Goal: Task Accomplishment & Management: Manage account settings

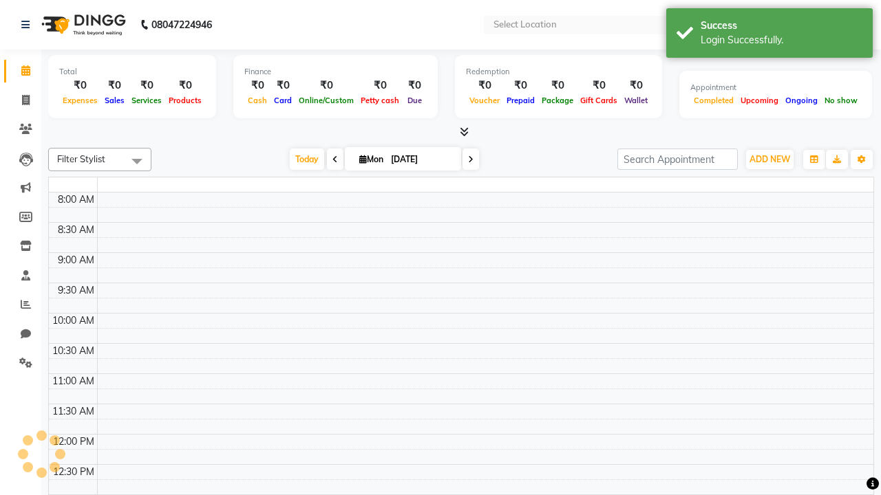
select select "en"
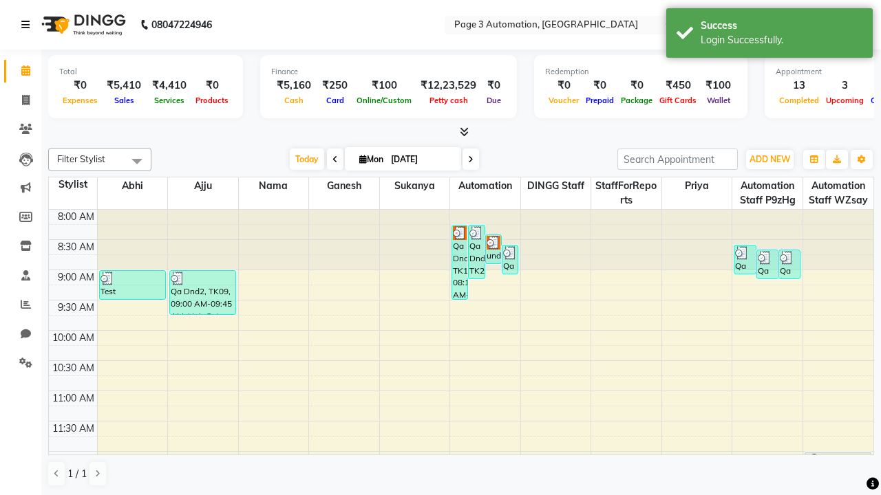
click at [28, 25] on icon at bounding box center [25, 25] width 8 height 10
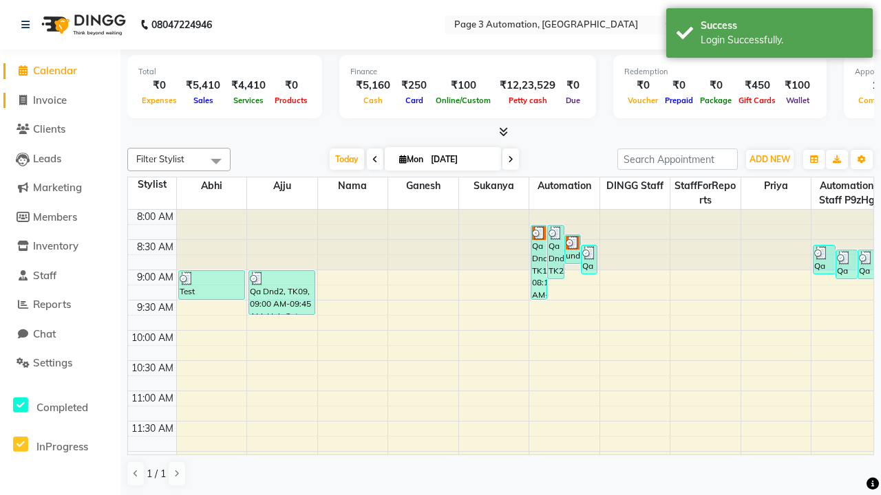
click at [60, 100] on span "Invoice" at bounding box center [50, 100] width 34 height 13
select select "2774"
select select "service"
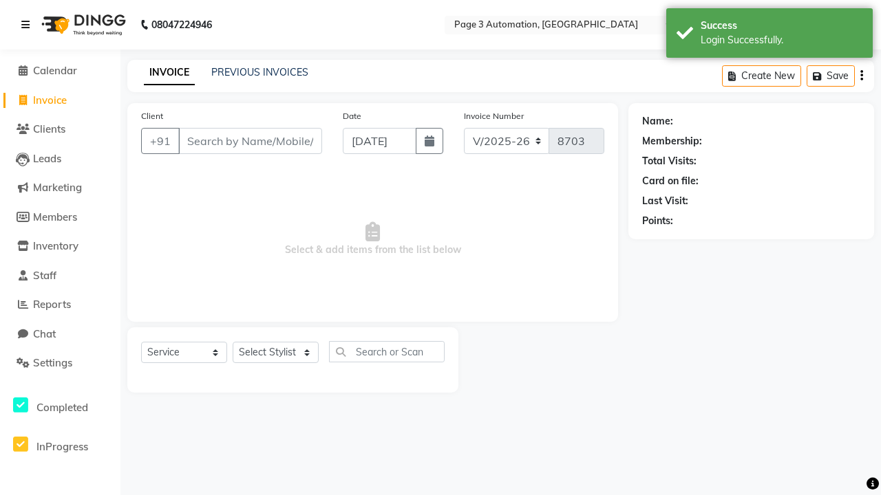
click at [28, 25] on icon at bounding box center [25, 25] width 8 height 10
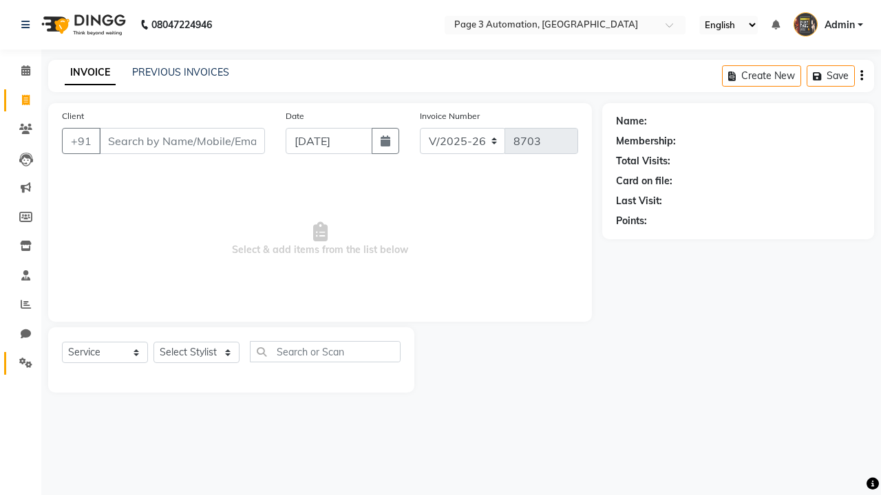
click at [21, 363] on icon at bounding box center [25, 363] width 13 height 10
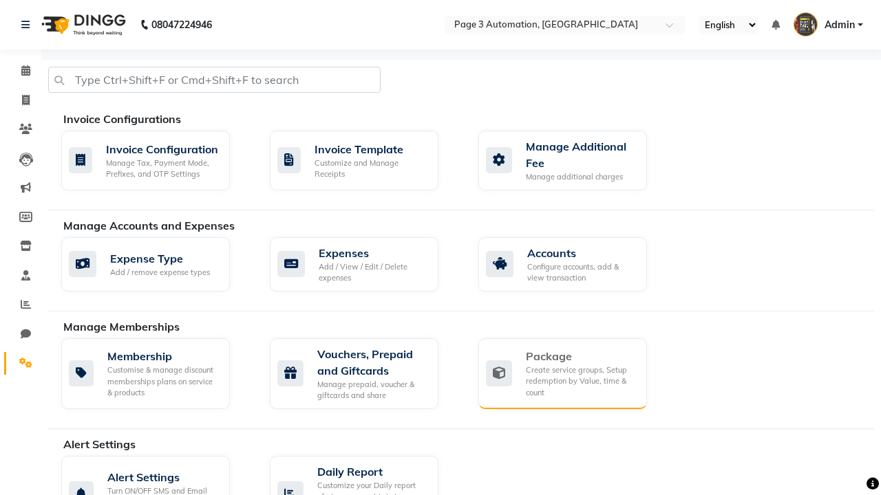
click at [580, 356] on div "Package" at bounding box center [581, 356] width 110 height 17
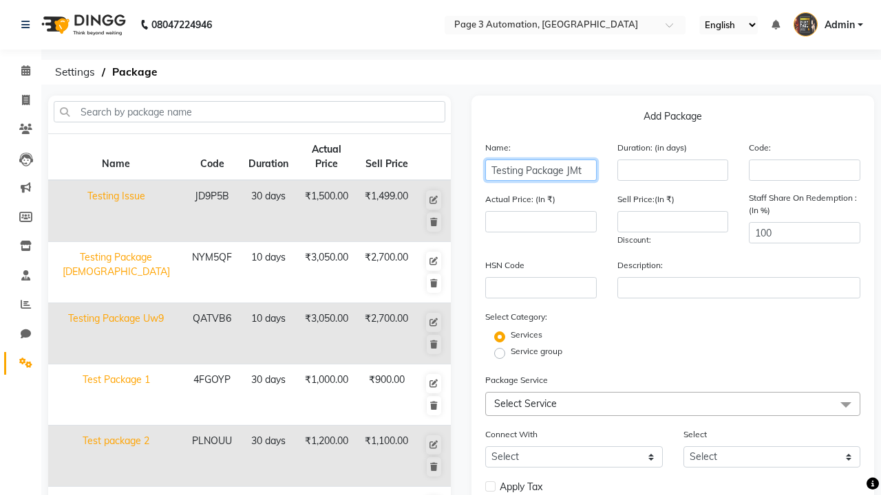
type input "Testing Package JMt"
type input "10"
type input "3050"
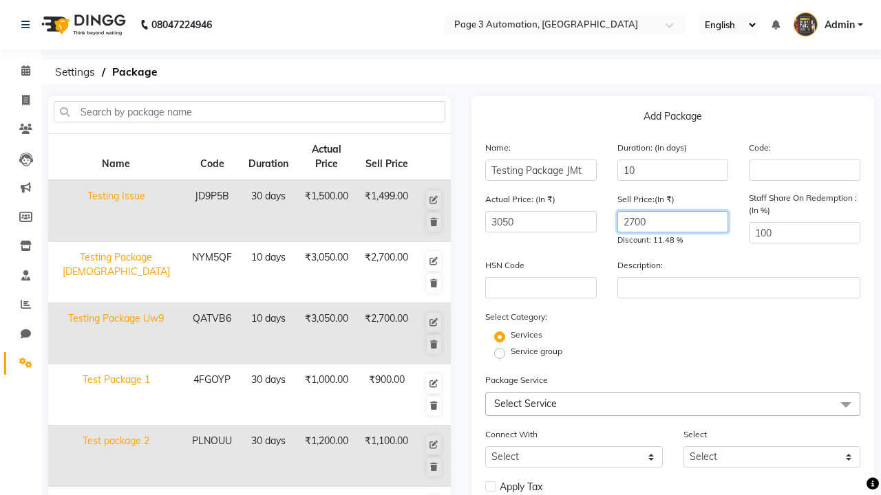
type input "2700"
click at [672, 404] on span "Select Service" at bounding box center [672, 404] width 375 height 24
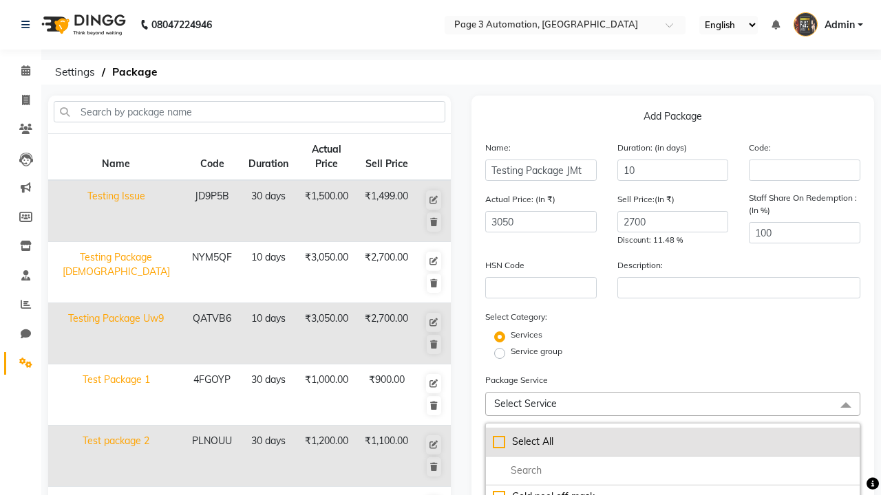
click at [672, 442] on div "Select All" at bounding box center [673, 442] width 360 height 14
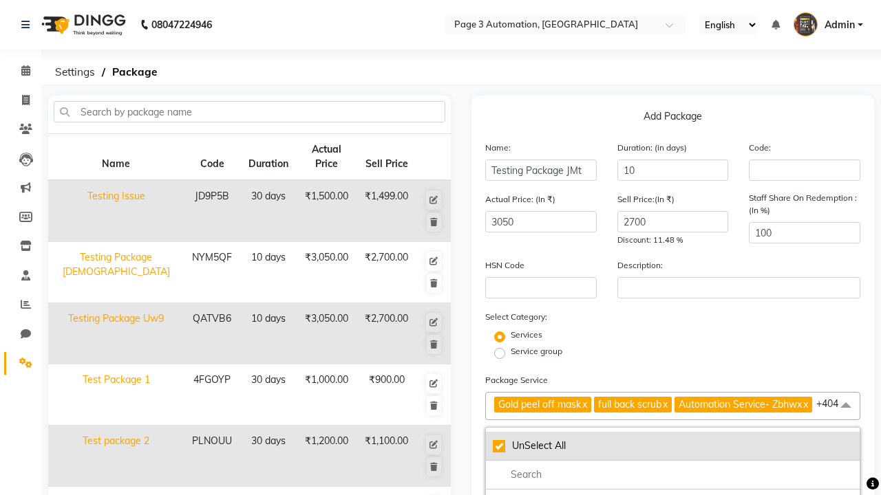
checkbox input "true"
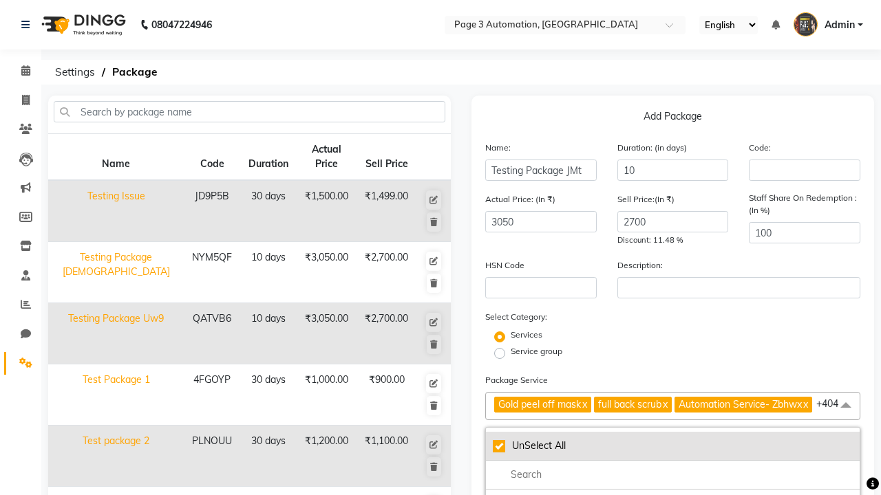
checkbox input "true"
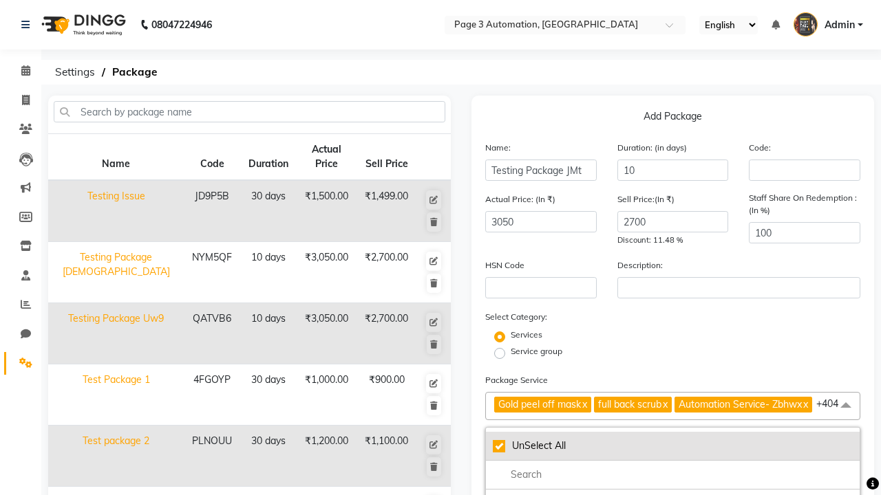
checkbox input "true"
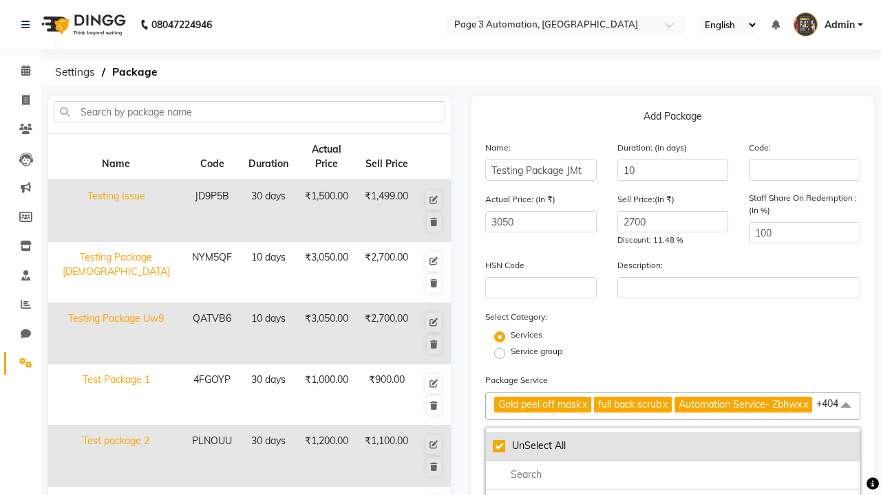
checkbox input "true"
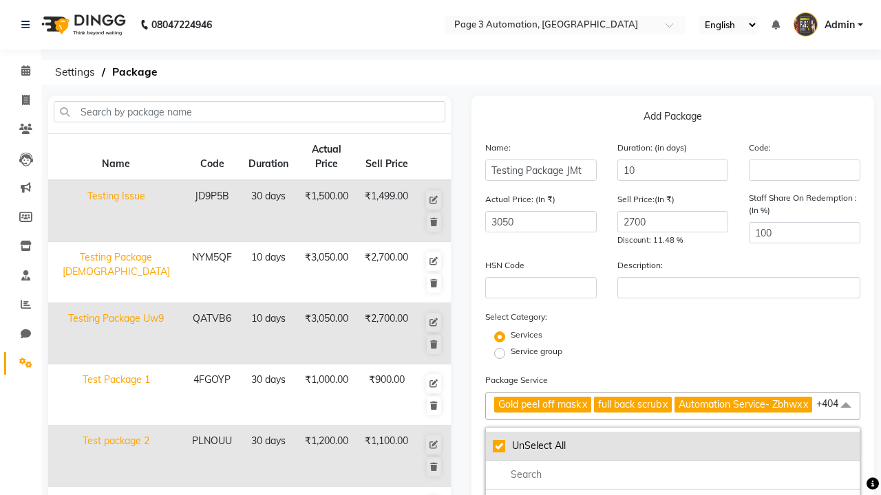
checkbox input "true"
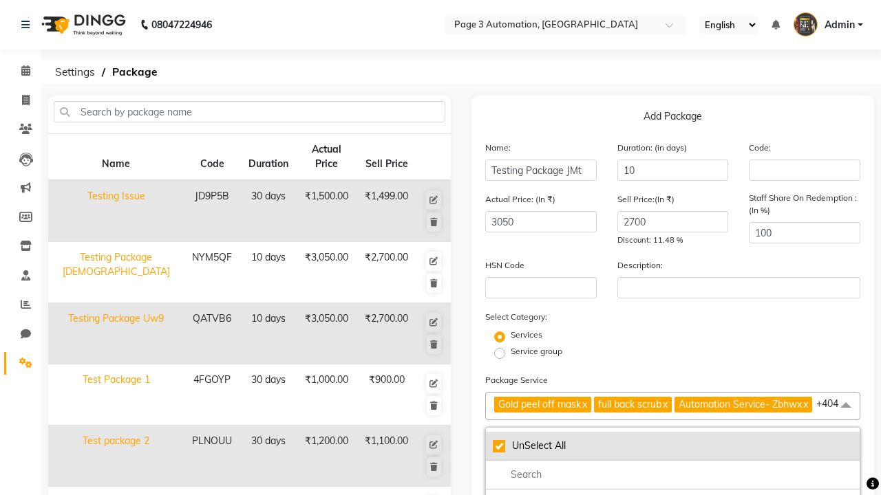
checkbox input "true"
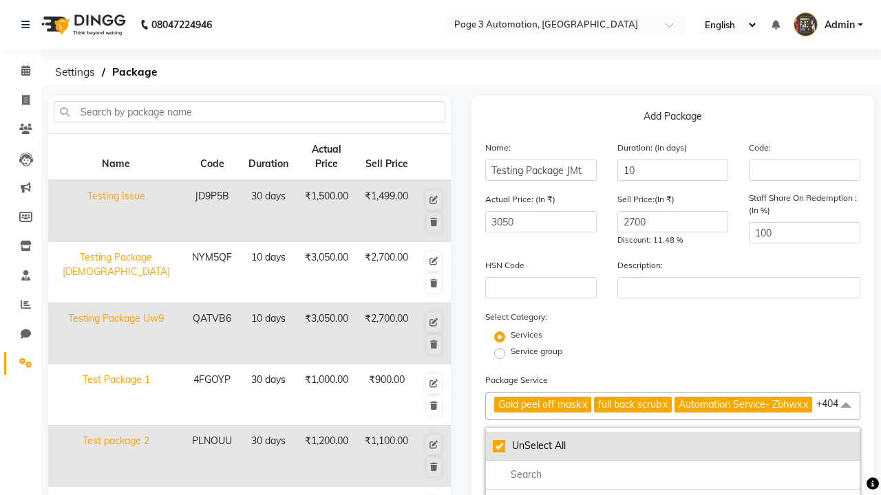
checkbox input "true"
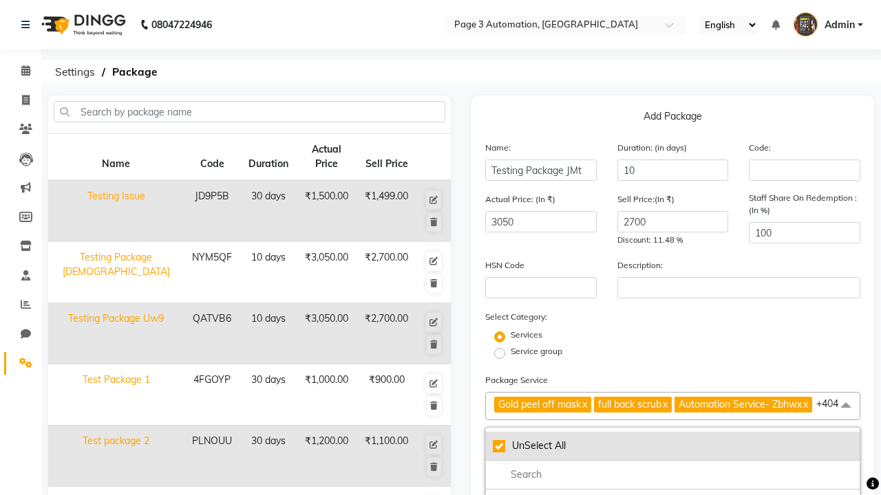
checkbox input "true"
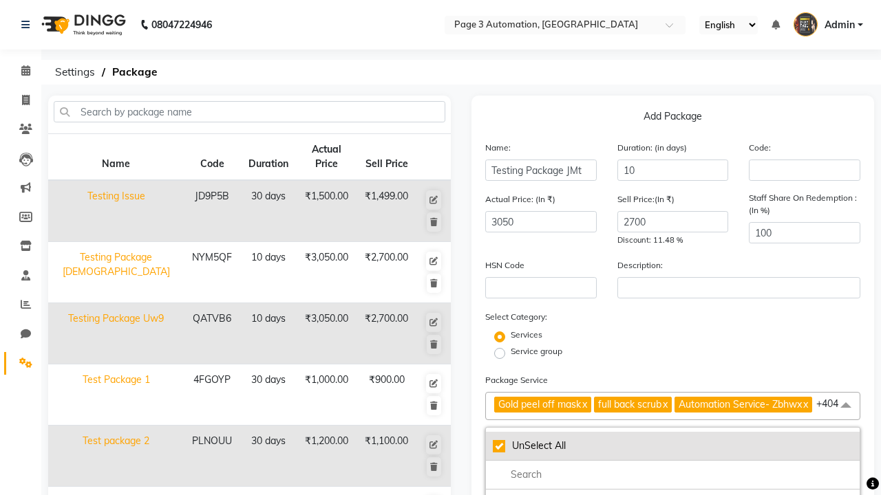
checkbox input "true"
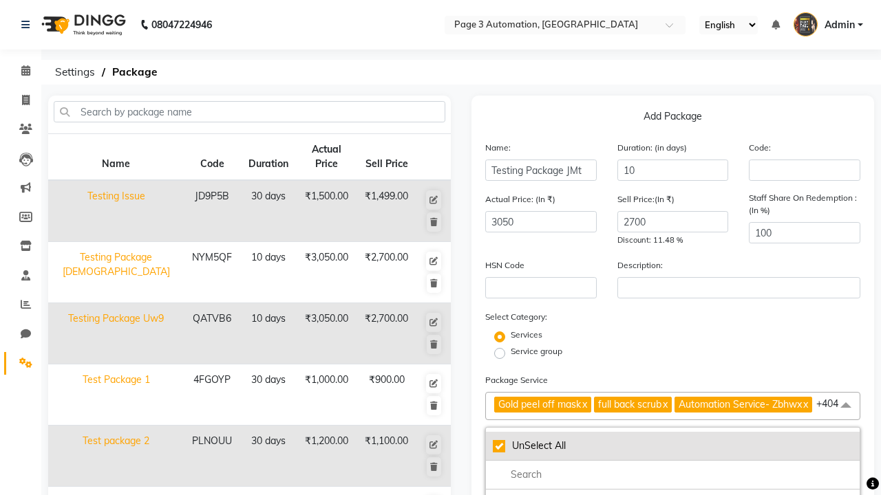
checkbox input "true"
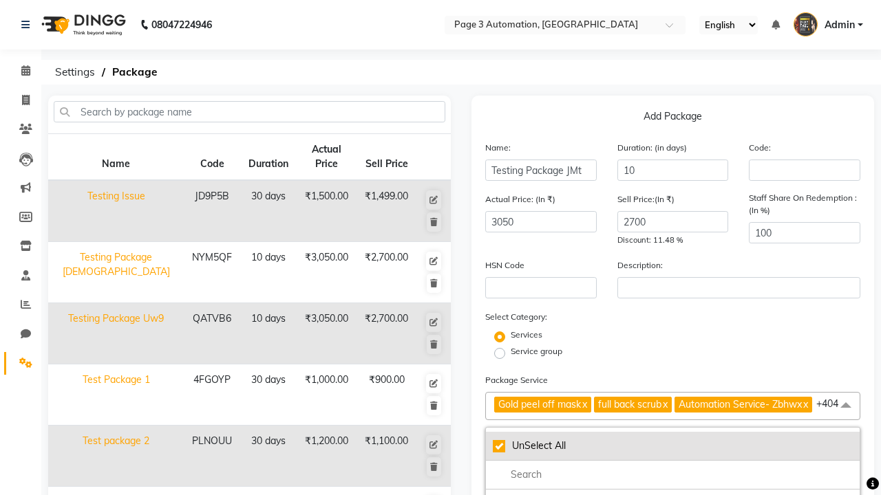
checkbox input "true"
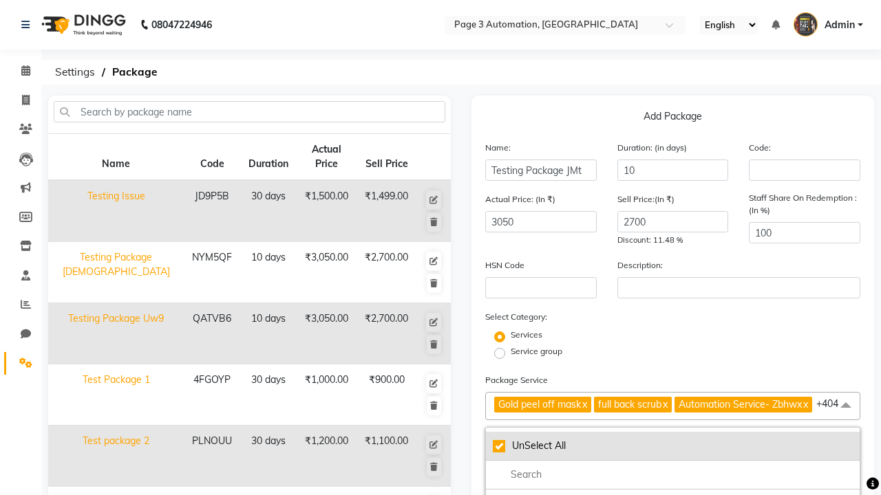
checkbox input "true"
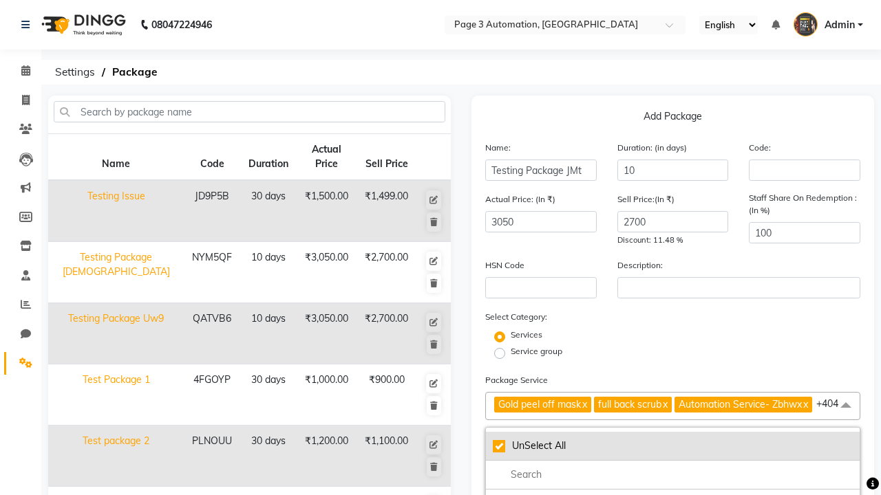
checkbox input "true"
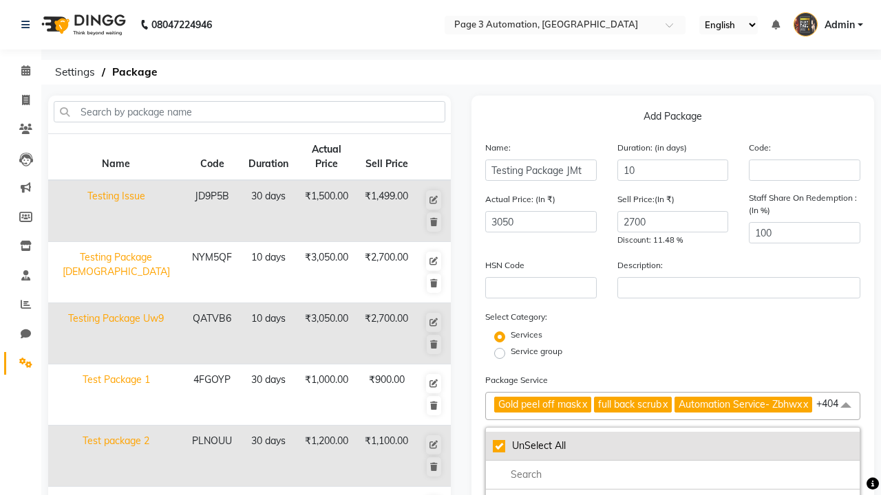
checkbox input "true"
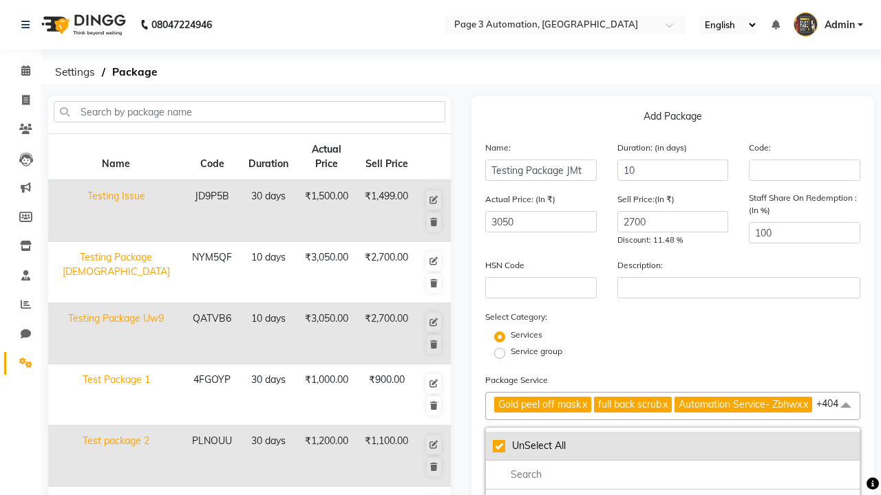
checkbox input "true"
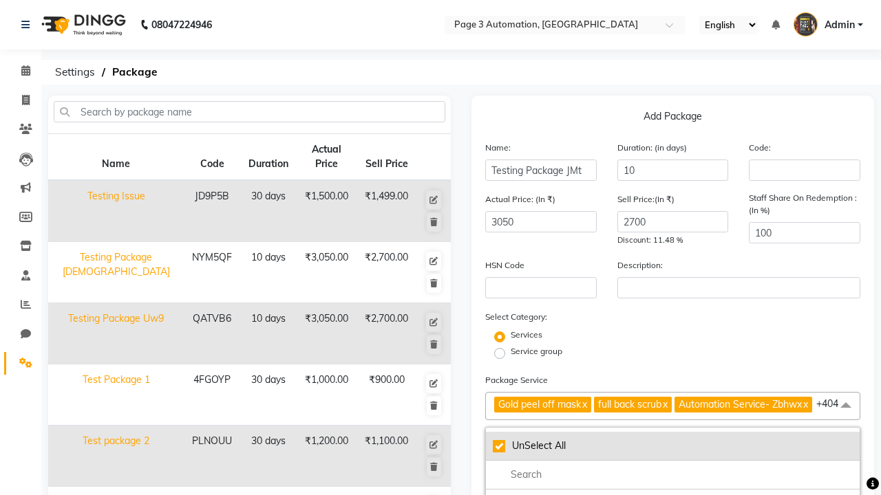
checkbox input "true"
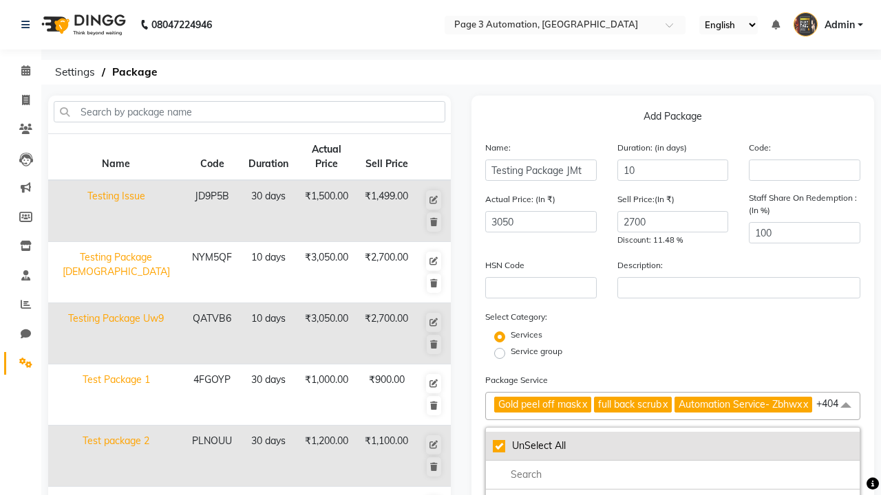
checkbox input "true"
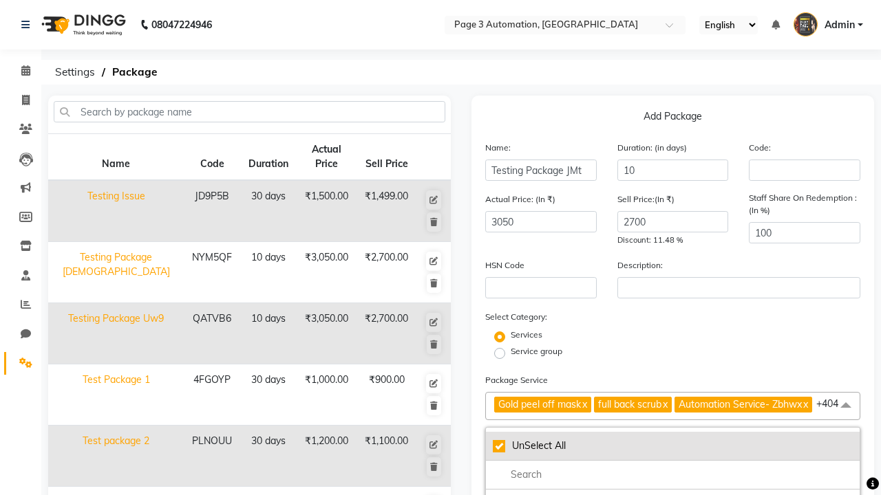
checkbox input "true"
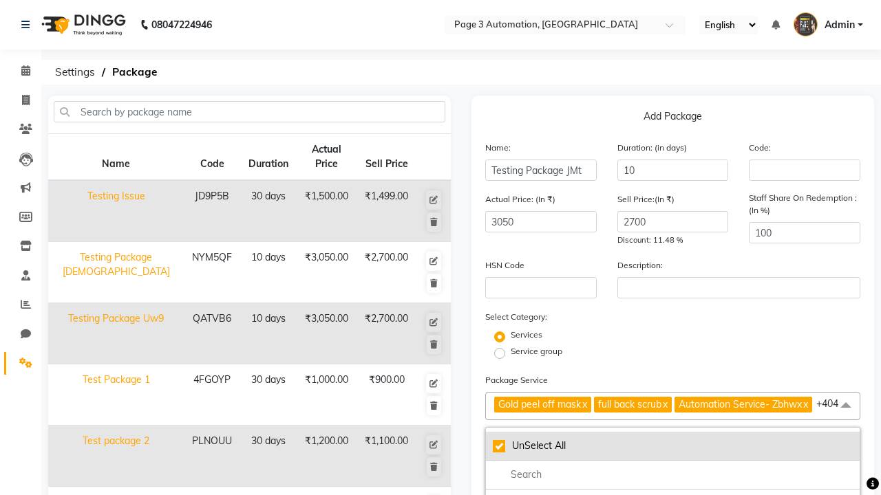
checkbox input "true"
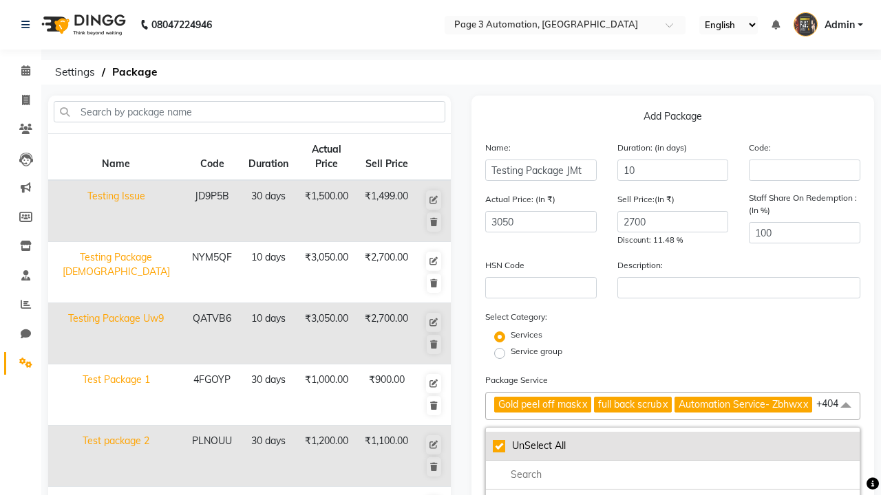
checkbox input "true"
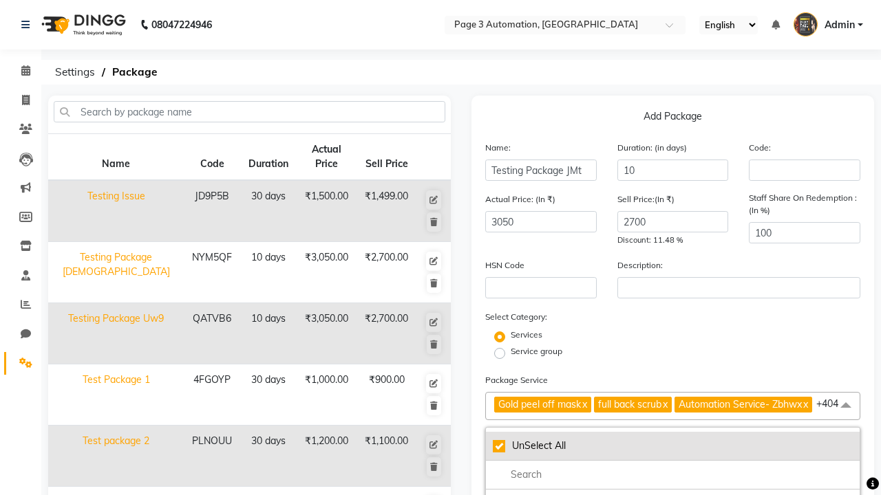
checkbox input "true"
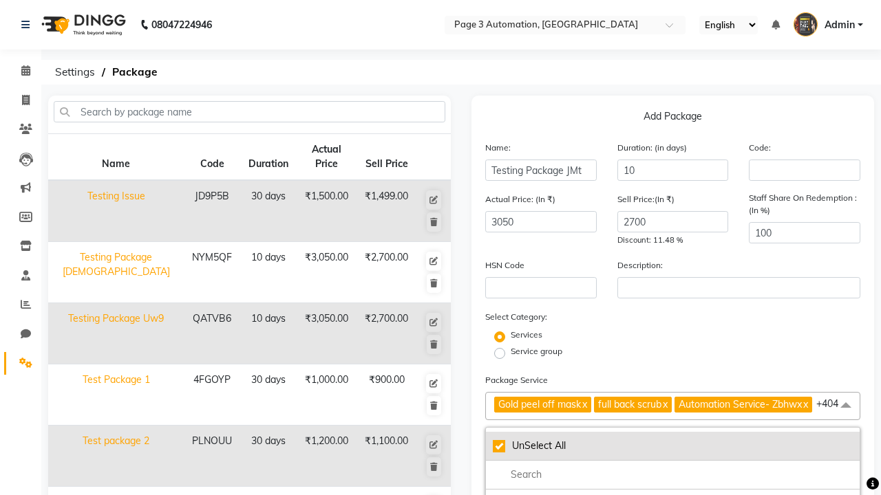
checkbox input "true"
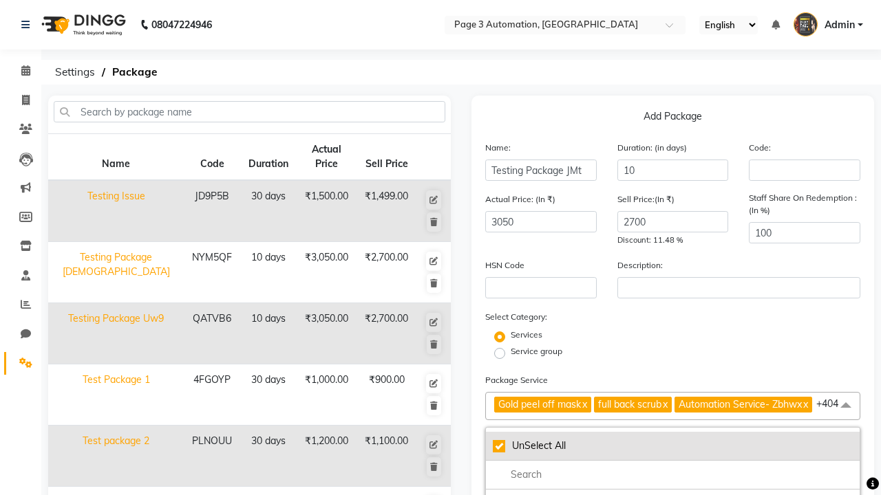
checkbox input "true"
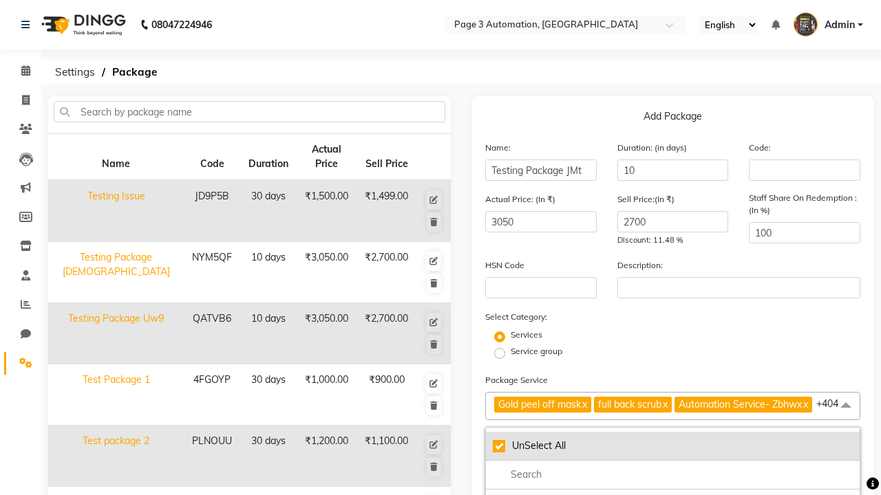
checkbox input "true"
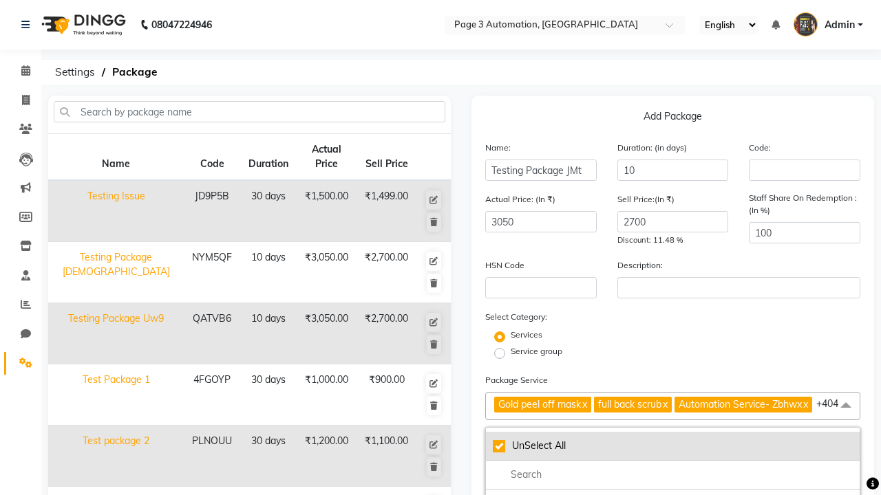
checkbox input "true"
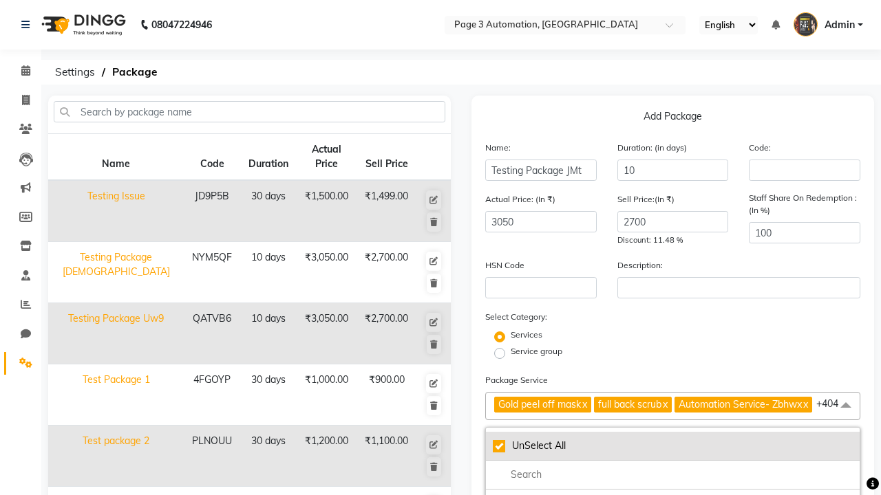
checkbox input "true"
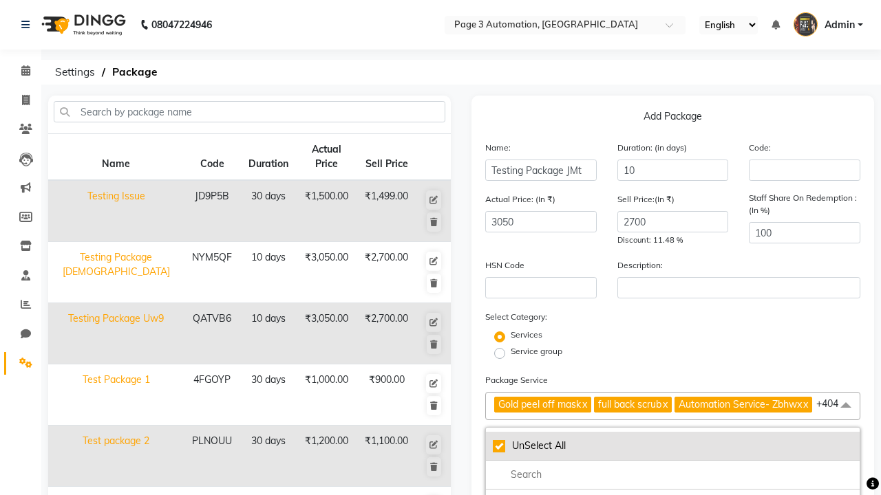
checkbox input "true"
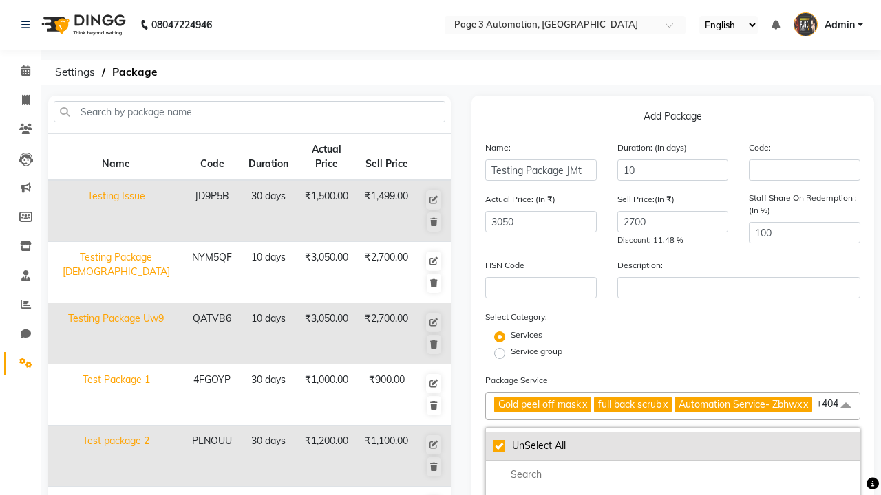
checkbox input "true"
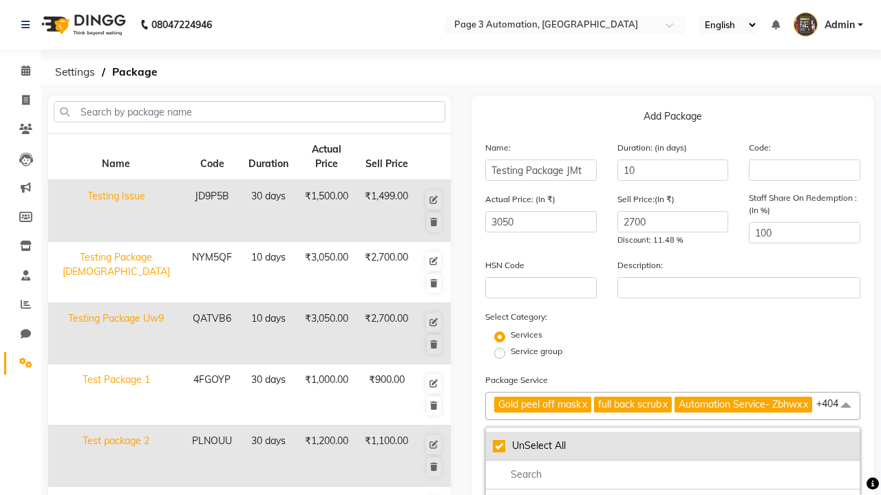
checkbox input "true"
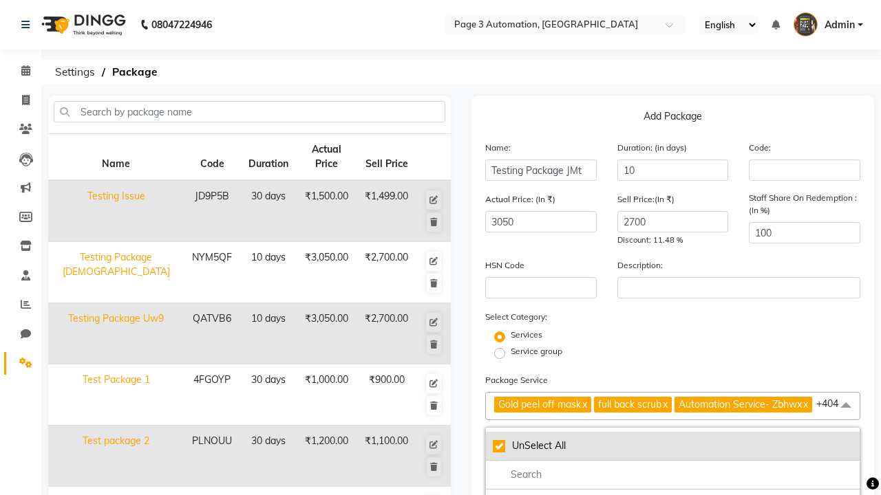
checkbox input "true"
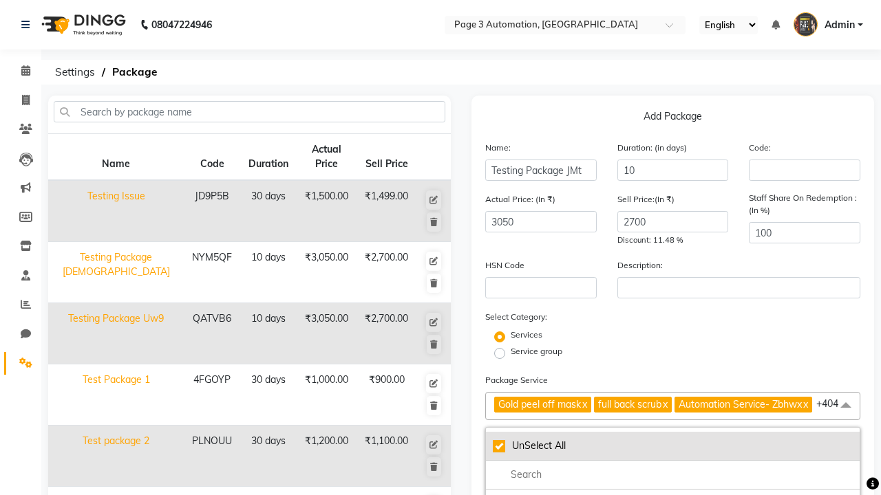
checkbox input "true"
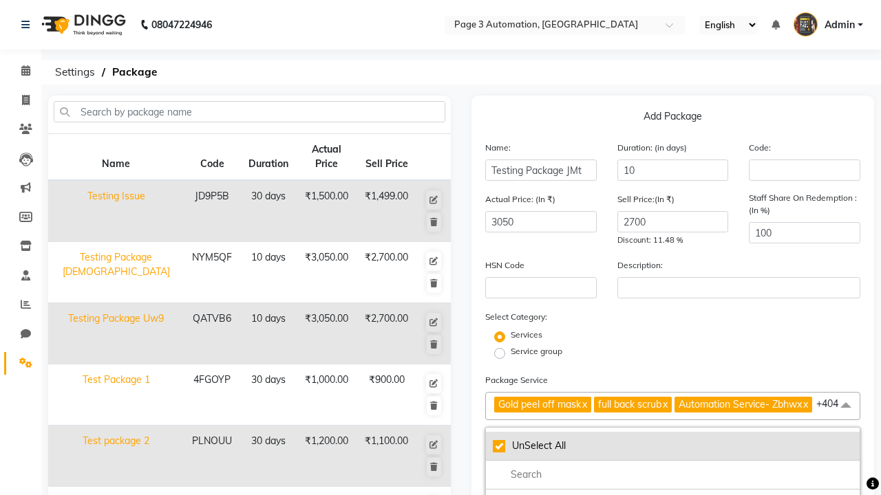
checkbox input "true"
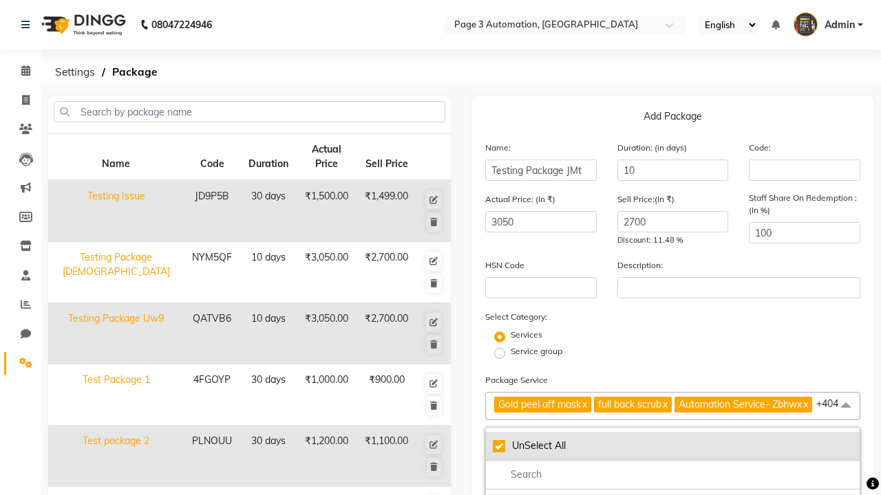
checkbox input "true"
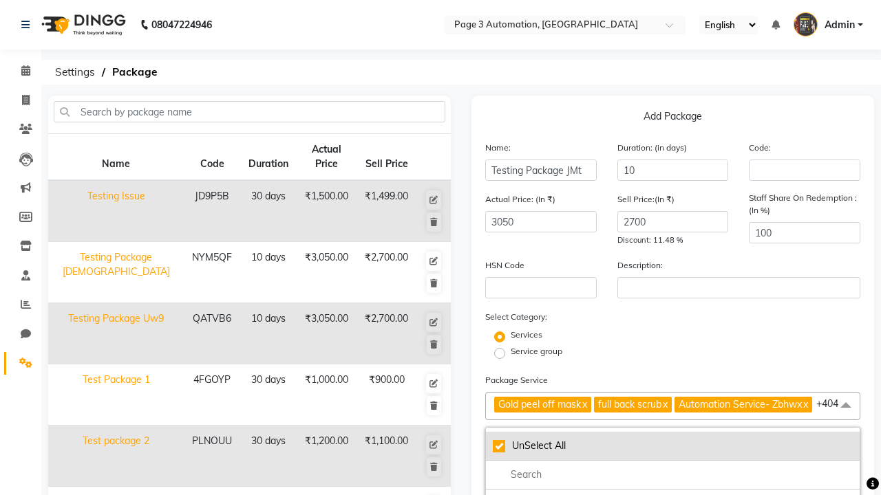
checkbox input "true"
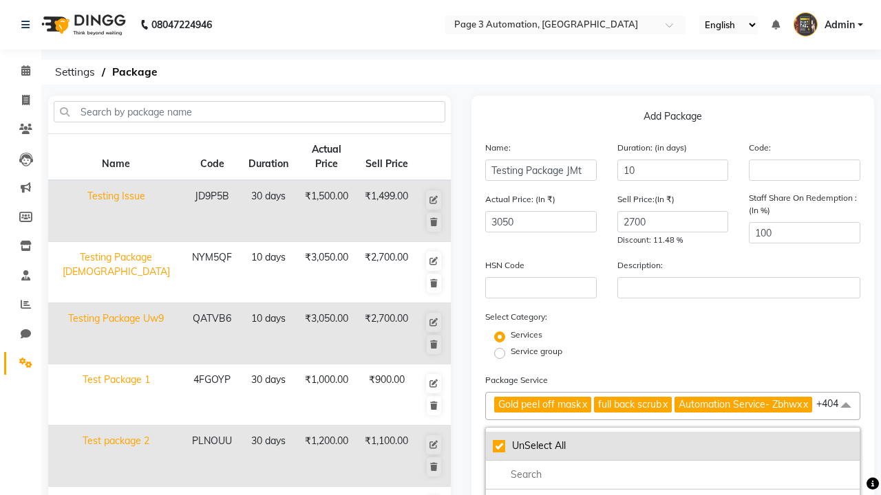
checkbox input "true"
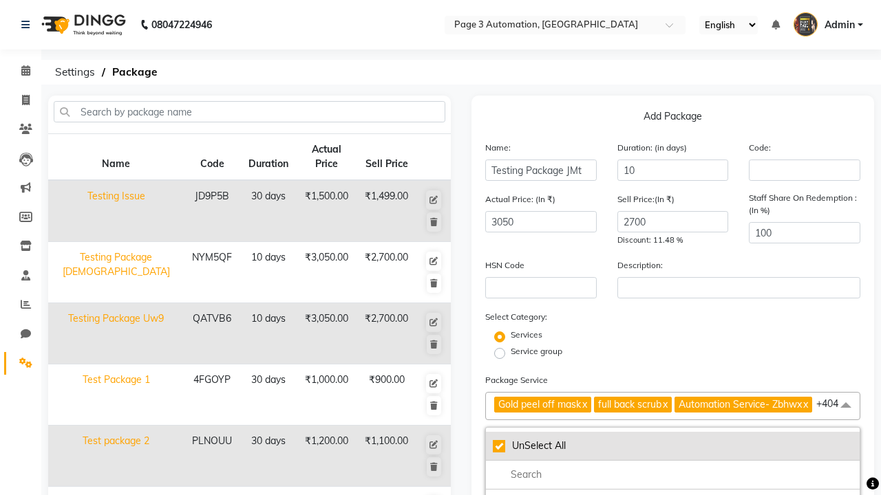
checkbox input "true"
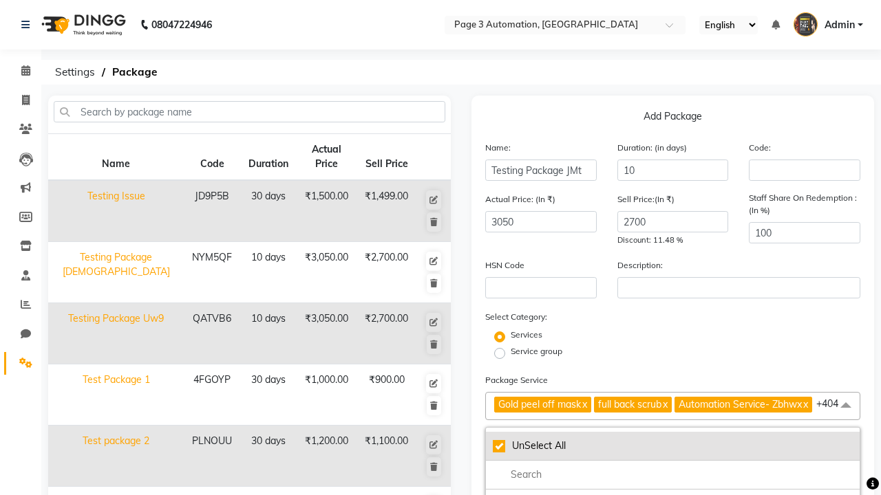
checkbox input "true"
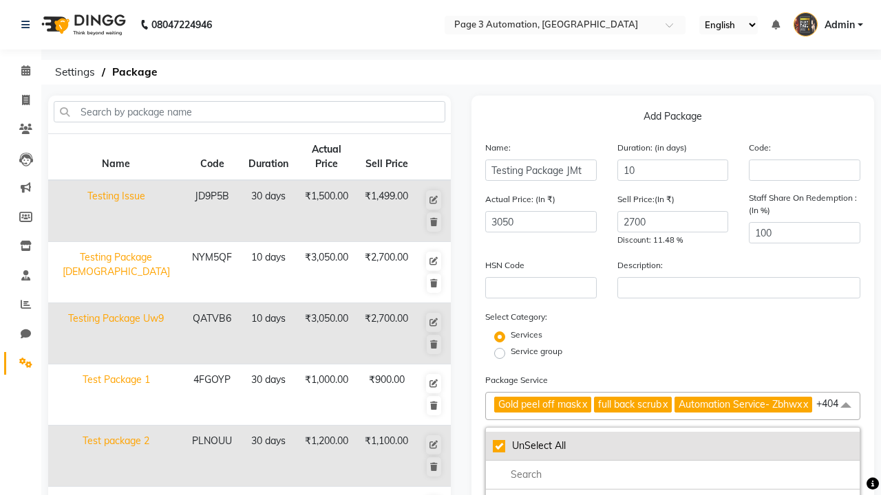
checkbox input "true"
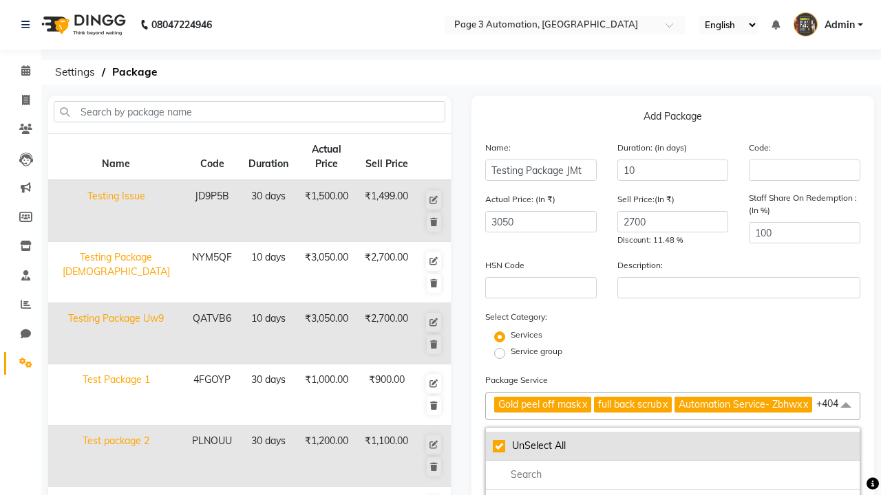
checkbox input "true"
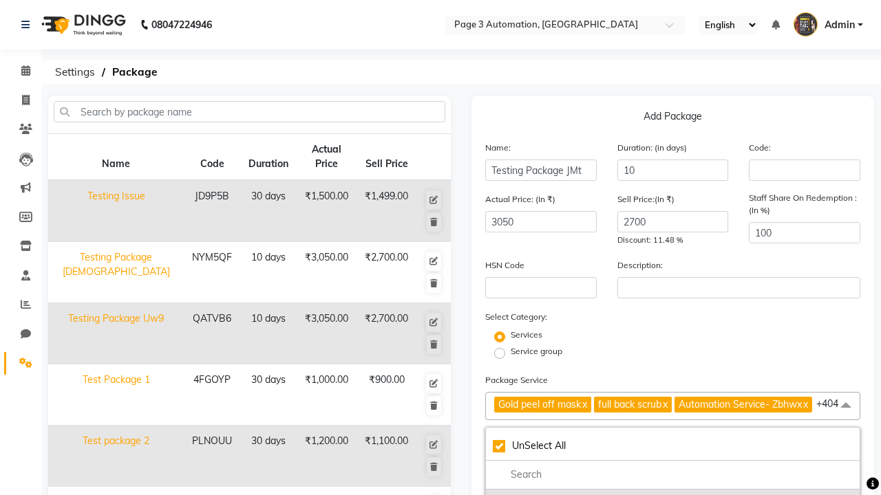
click at [672, 494] on div "Gold peel off mask" at bounding box center [673, 501] width 360 height 14
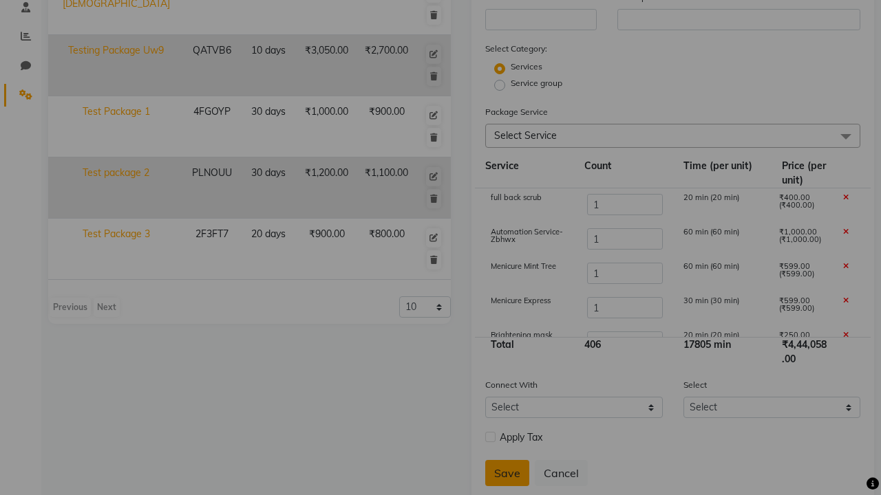
scroll to position [305, 0]
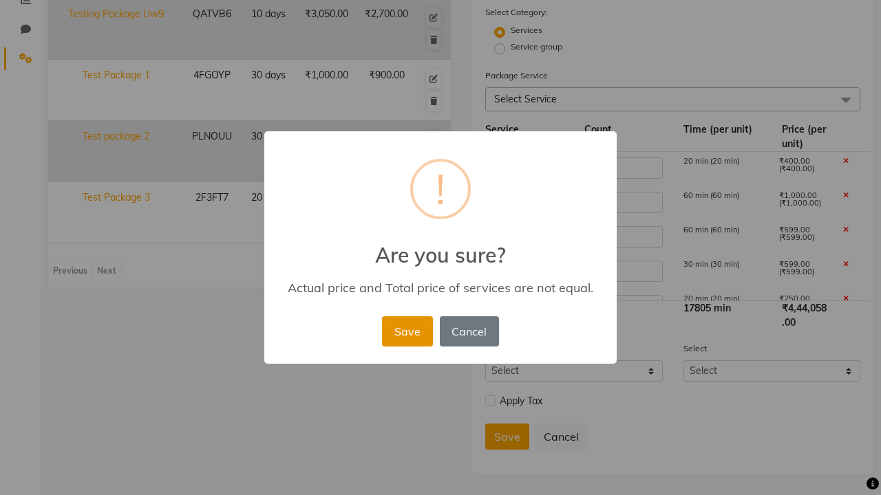
click at [407, 331] on button "Save" at bounding box center [407, 331] width 50 height 30
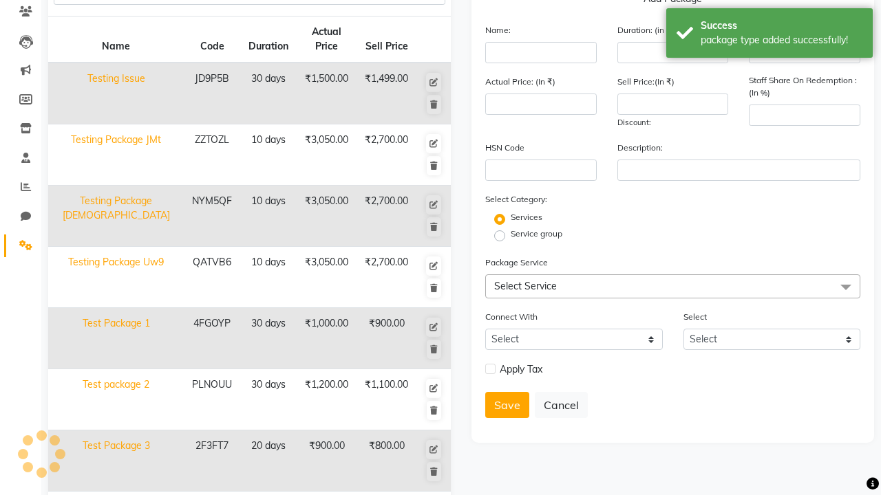
scroll to position [179, 0]
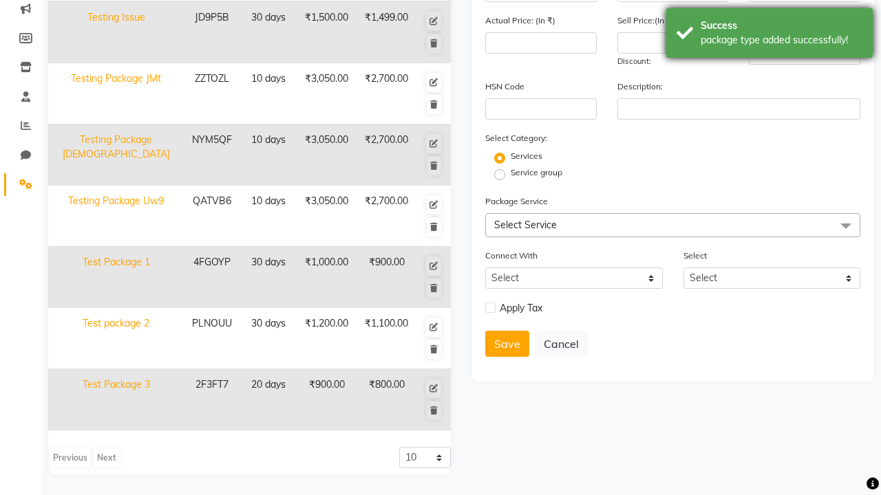
click at [769, 35] on div "package type added successfully!" at bounding box center [781, 40] width 162 height 14
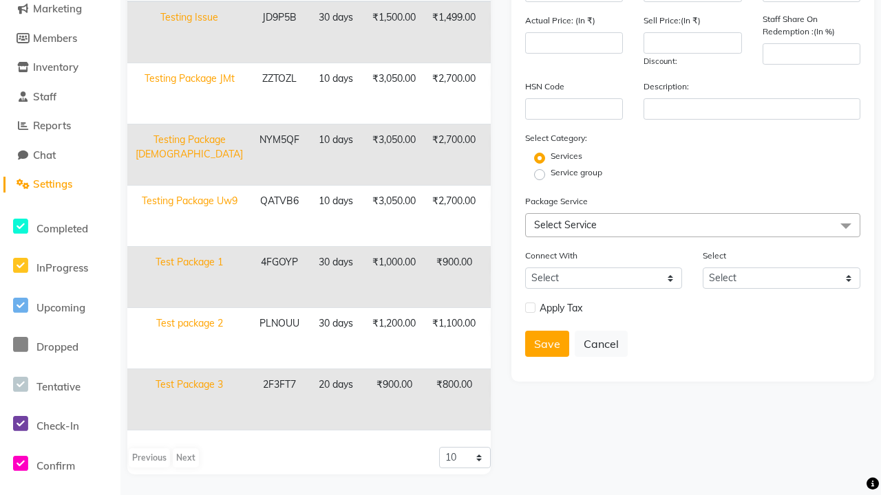
scroll to position [0, 0]
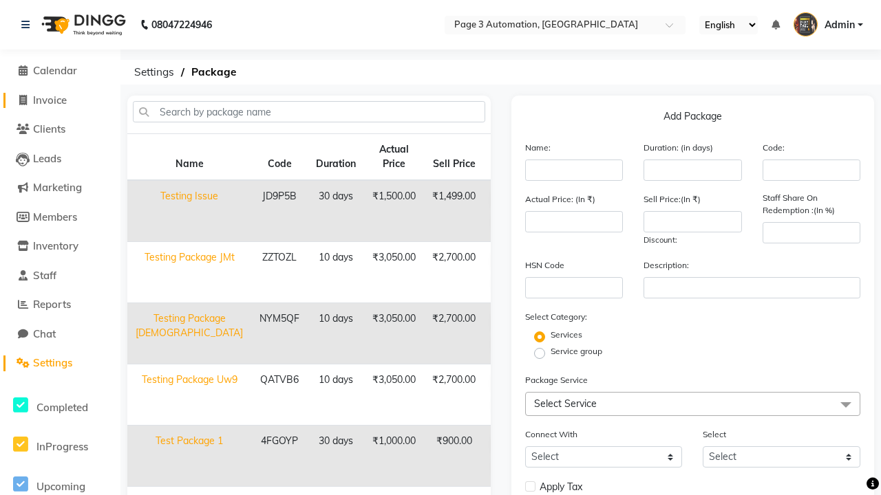
click at [60, 100] on span "Invoice" at bounding box center [50, 100] width 34 height 13
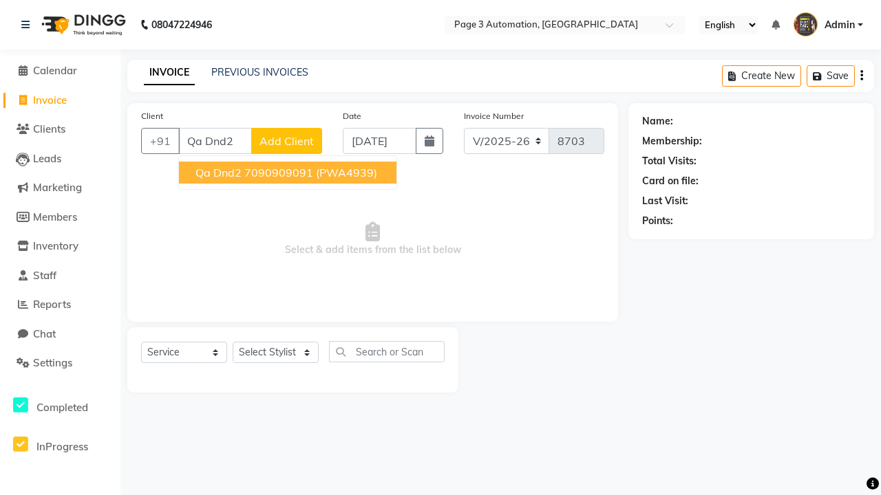
click at [289, 173] on ngb-highlight "7090909091" at bounding box center [278, 173] width 69 height 14
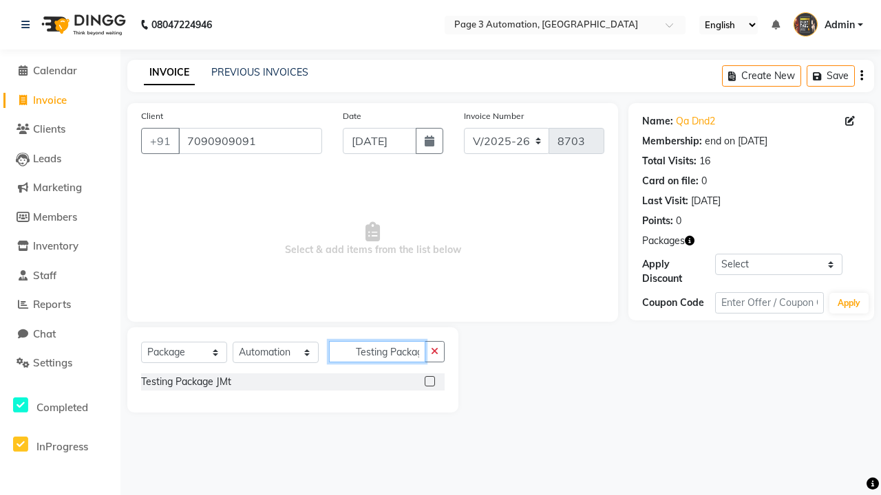
scroll to position [0, 8]
click at [429, 381] on label at bounding box center [429, 381] width 10 height 10
click at [429, 381] on input "checkbox" at bounding box center [428, 382] width 9 height 9
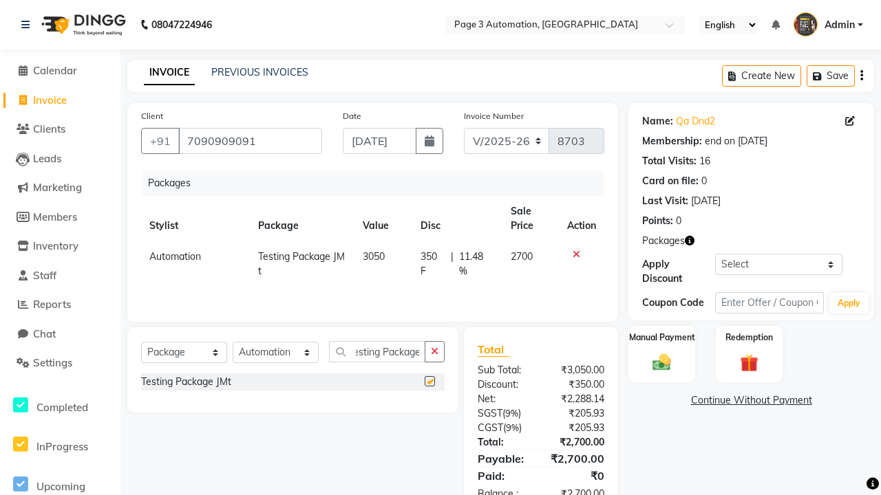
scroll to position [0, 0]
click at [661, 338] on label "Manual Payment" at bounding box center [661, 337] width 69 height 13
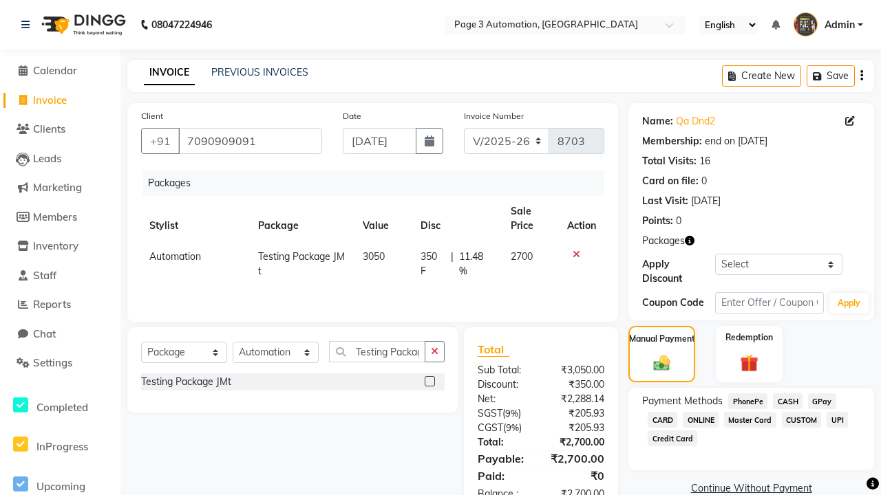
click at [787, 401] on span "CASH" at bounding box center [788, 402] width 30 height 16
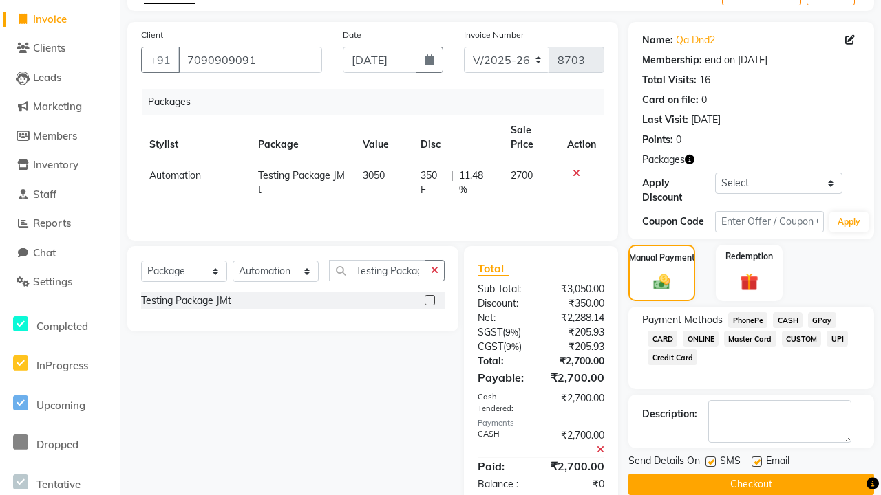
click at [710, 462] on label at bounding box center [710, 462] width 10 height 10
click at [710, 462] on input "checkbox" at bounding box center [709, 462] width 9 height 9
click at [756, 462] on label at bounding box center [756, 462] width 10 height 10
click at [756, 462] on input "checkbox" at bounding box center [755, 462] width 9 height 9
click at [751, 484] on button "Checkout" at bounding box center [751, 484] width 246 height 21
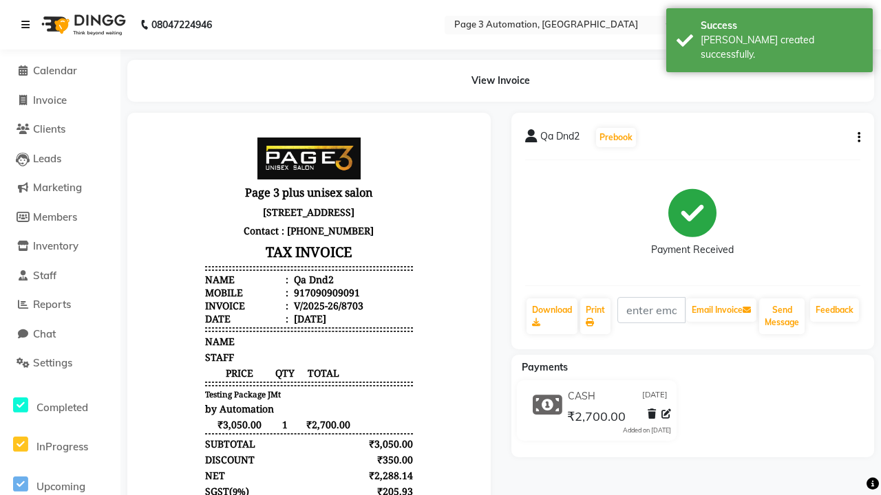
click at [769, 35] on div "[PERSON_NAME] created successfully." at bounding box center [781, 47] width 162 height 29
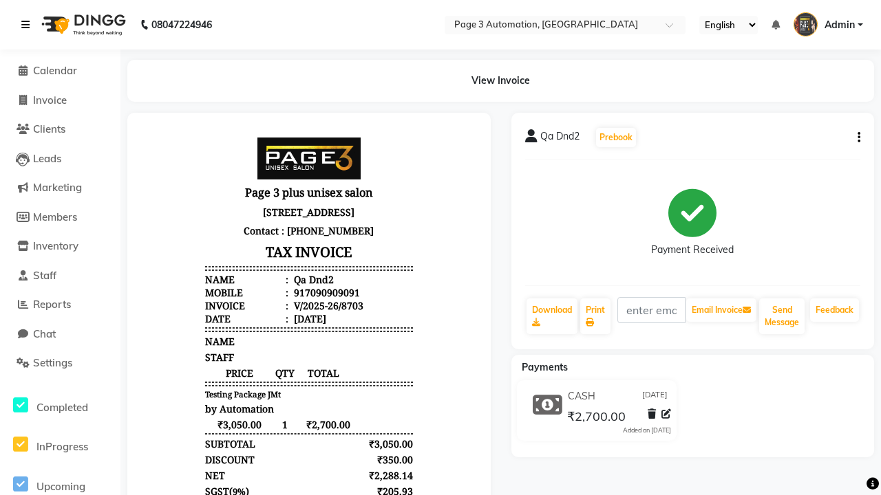
click at [28, 25] on icon at bounding box center [25, 25] width 8 height 10
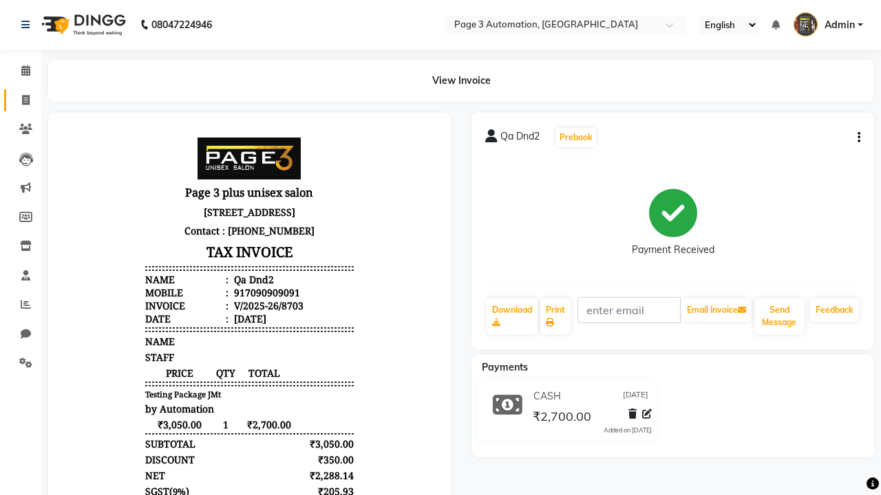
click at [21, 100] on span at bounding box center [26, 101] width 24 height 16
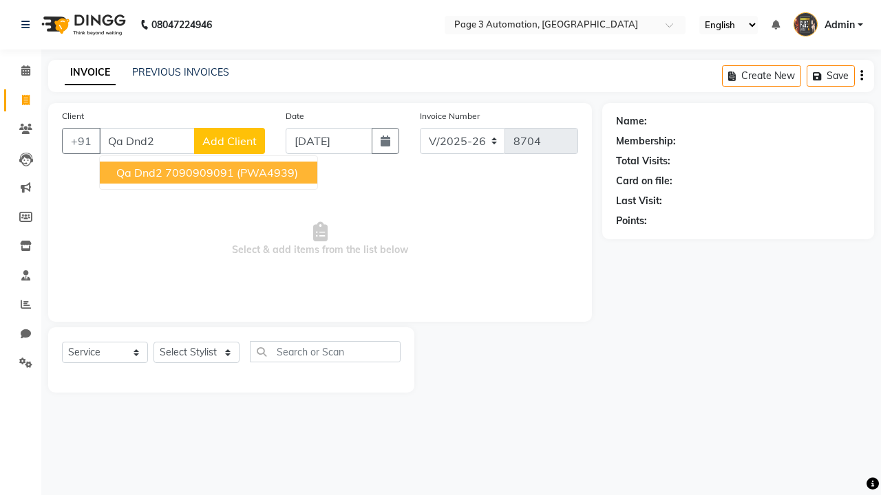
click at [210, 173] on ngb-highlight "7090909091" at bounding box center [199, 173] width 69 height 14
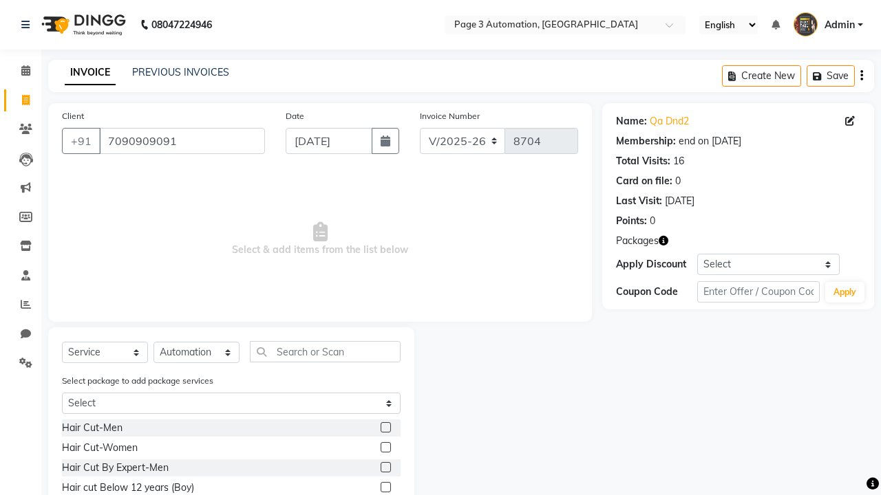
click at [385, 468] on label at bounding box center [385, 467] width 10 height 10
click at [385, 468] on input "checkbox" at bounding box center [384, 468] width 9 height 9
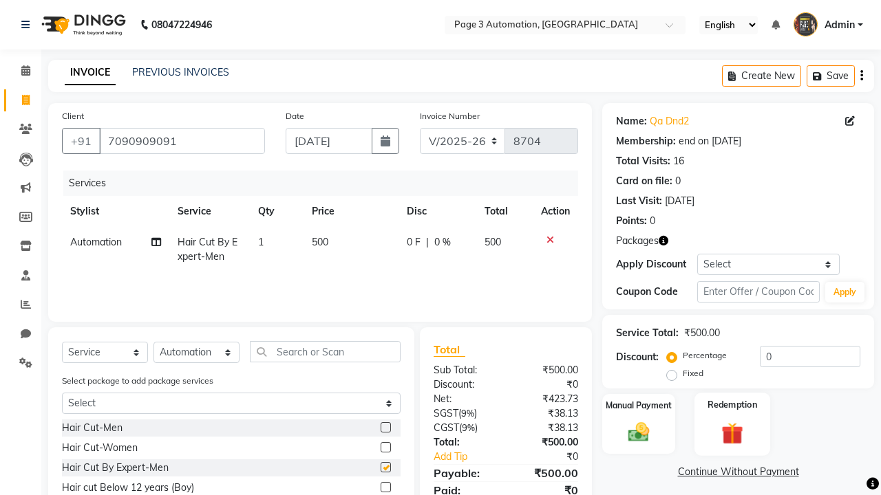
click at [732, 405] on label "Redemption" at bounding box center [732, 404] width 50 height 13
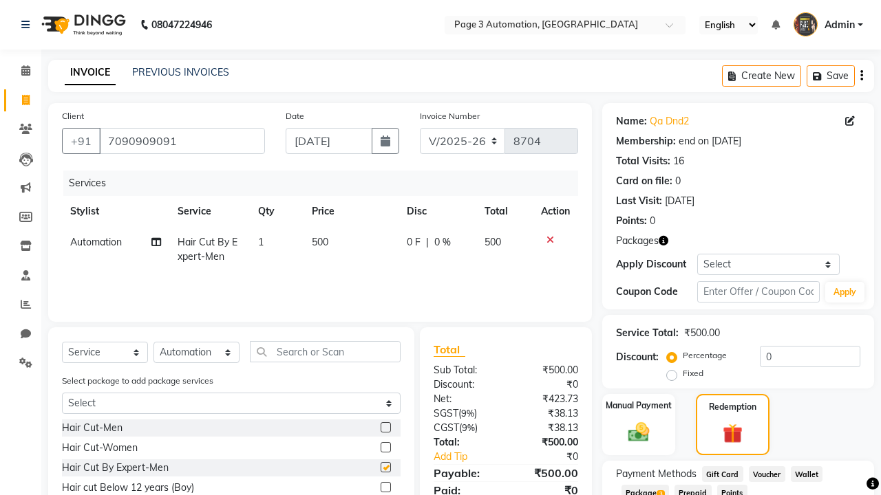
click at [646, 490] on span "Package 3" at bounding box center [644, 493] width 47 height 16
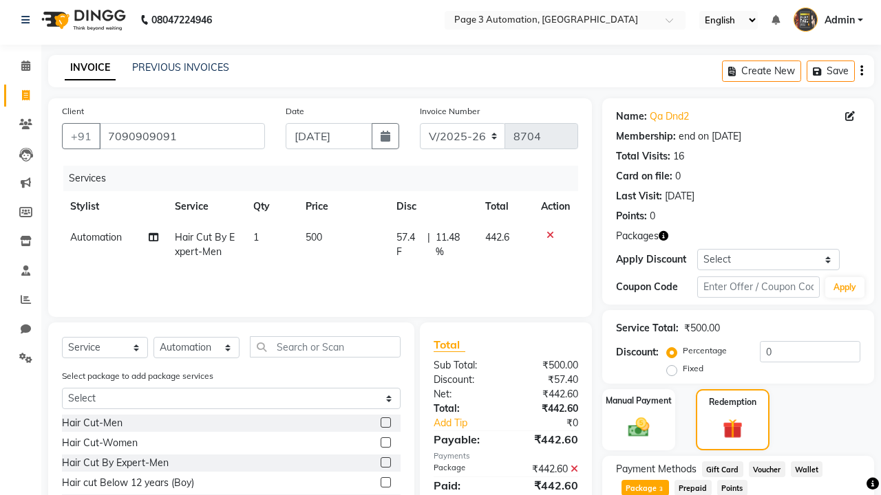
scroll to position [226, 0]
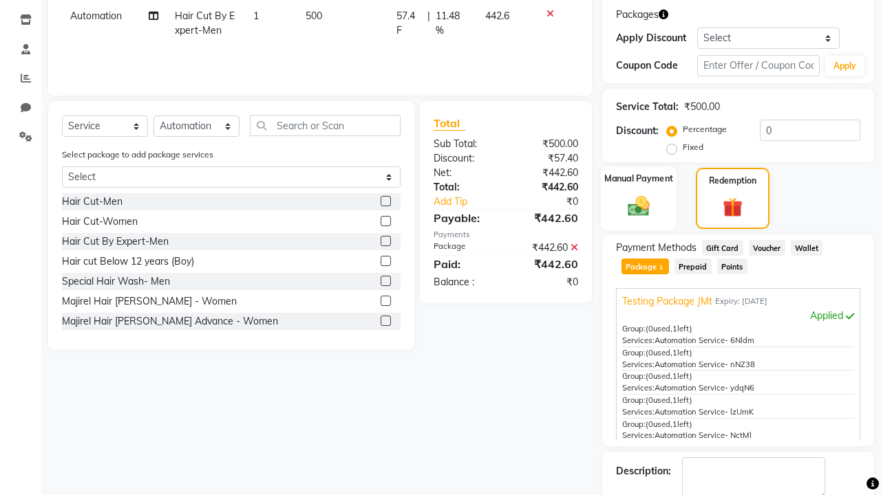
click at [638, 179] on label "Manual Payment" at bounding box center [638, 178] width 69 height 13
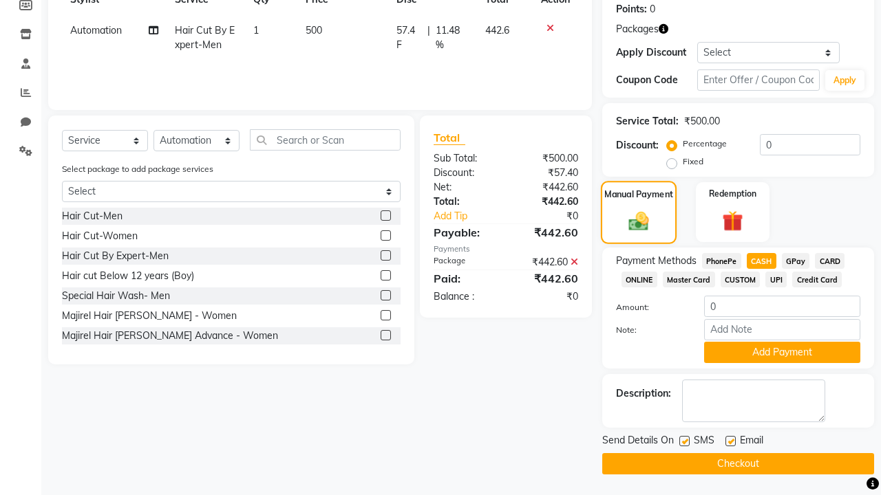
scroll to position [212, 0]
click at [782, 352] on button "Add Payment" at bounding box center [782, 352] width 156 height 21
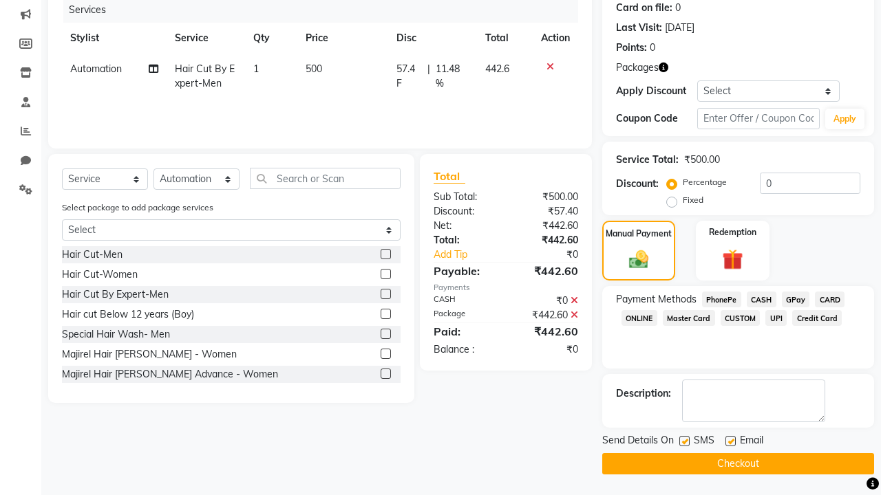
click at [684, 441] on label at bounding box center [684, 441] width 10 height 10
click at [684, 441] on input "checkbox" at bounding box center [683, 442] width 9 height 9
click at [730, 441] on label at bounding box center [730, 441] width 10 height 10
click at [730, 441] on input "checkbox" at bounding box center [729, 442] width 9 height 9
click at [737, 464] on button "Checkout" at bounding box center [738, 463] width 272 height 21
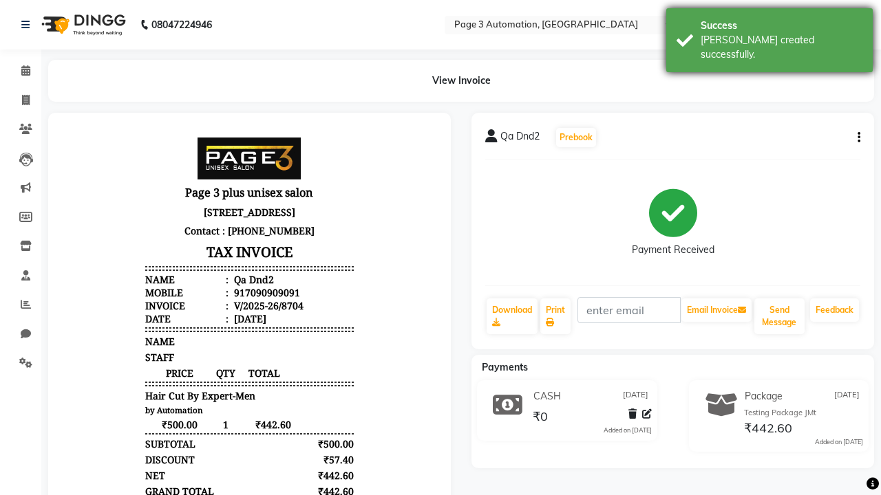
click at [769, 35] on div "[PERSON_NAME] created successfully." at bounding box center [781, 47] width 162 height 29
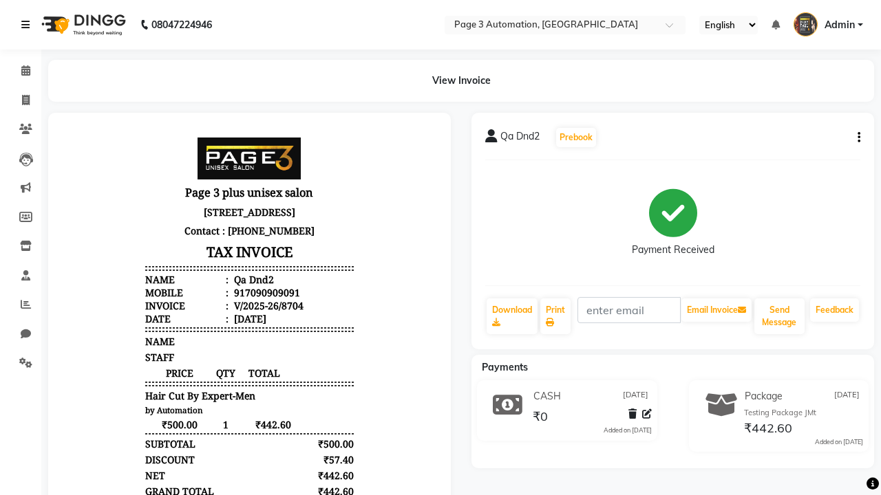
click at [28, 25] on icon at bounding box center [25, 25] width 8 height 10
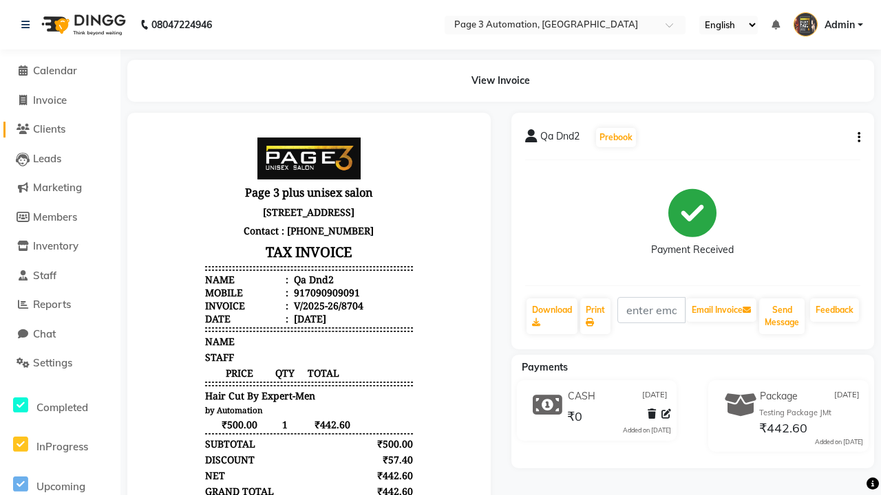
click at [60, 129] on span "Clients" at bounding box center [49, 128] width 32 height 13
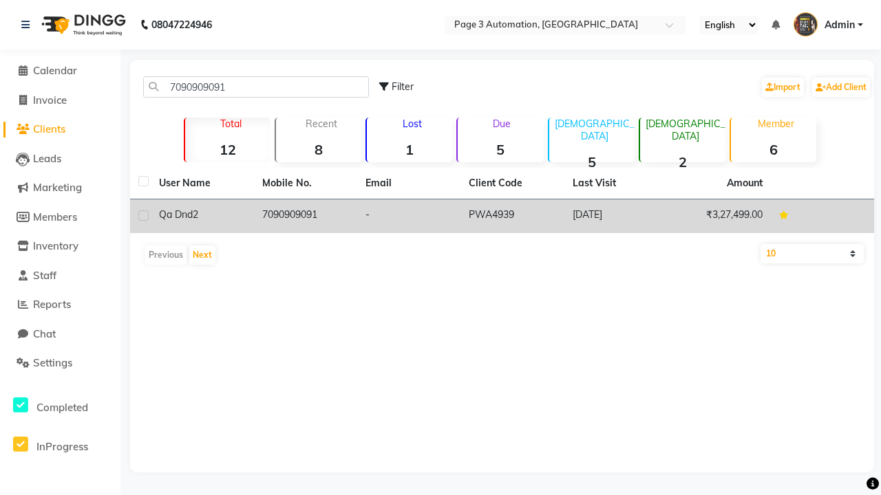
click at [305, 216] on td "7090909091" at bounding box center [305, 217] width 103 height 34
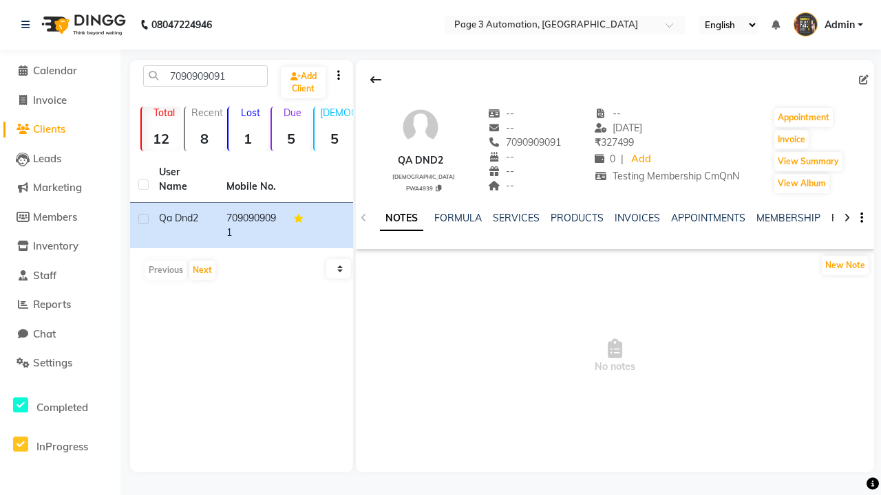
click at [831, 218] on link "PACKAGES" at bounding box center [856, 218] width 51 height 12
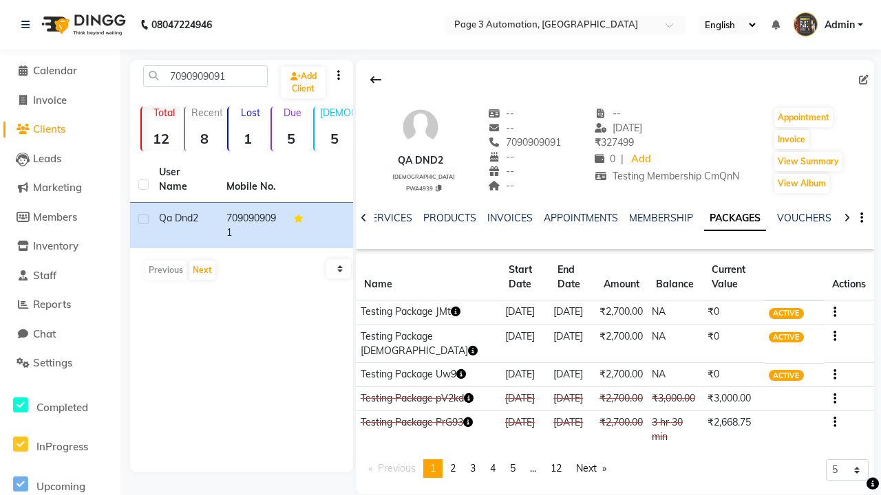
click at [832, 312] on button "button" at bounding box center [832, 312] width 8 height 14
click at [768, 312] on div "Edit" at bounding box center [768, 311] width 90 height 17
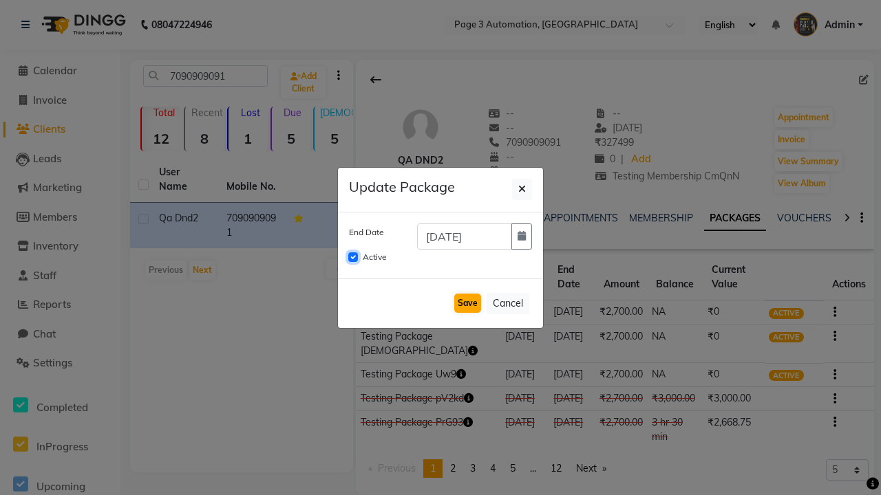
click at [353, 257] on input "Active" at bounding box center [353, 257] width 10 height 10
click at [467, 303] on button "Save" at bounding box center [467, 303] width 27 height 19
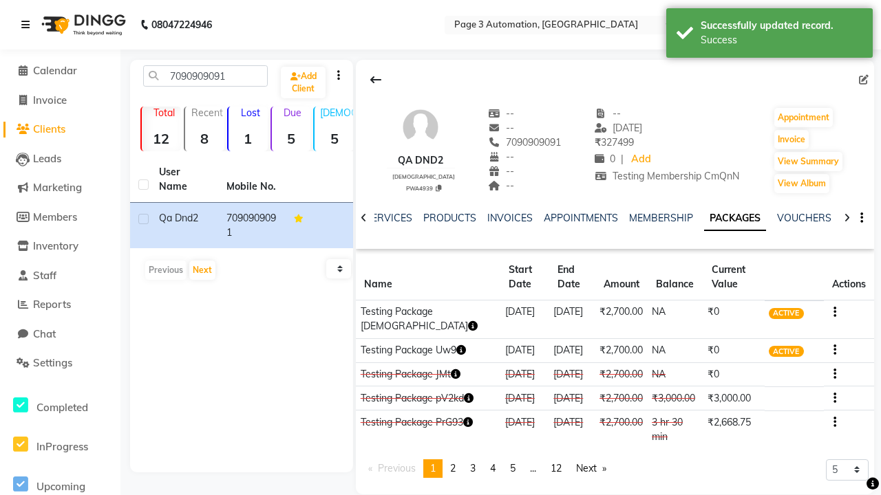
click at [769, 35] on div "Success" at bounding box center [781, 40] width 162 height 14
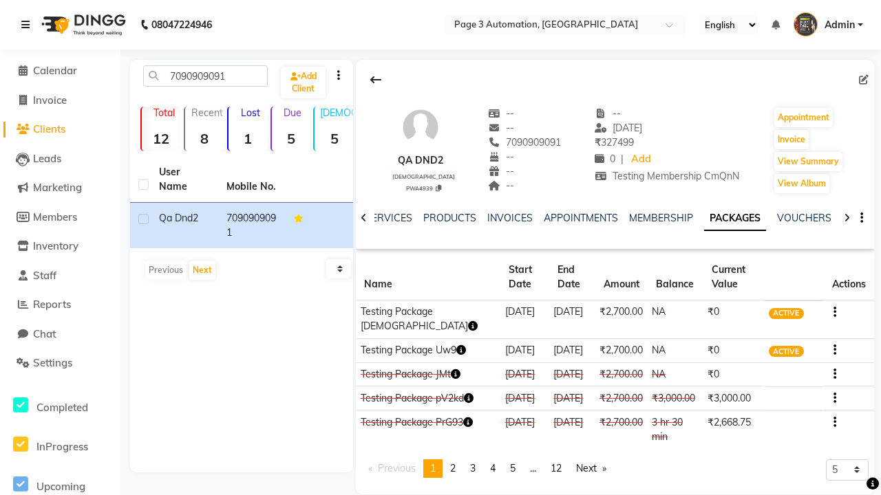
click at [28, 25] on icon at bounding box center [25, 25] width 8 height 10
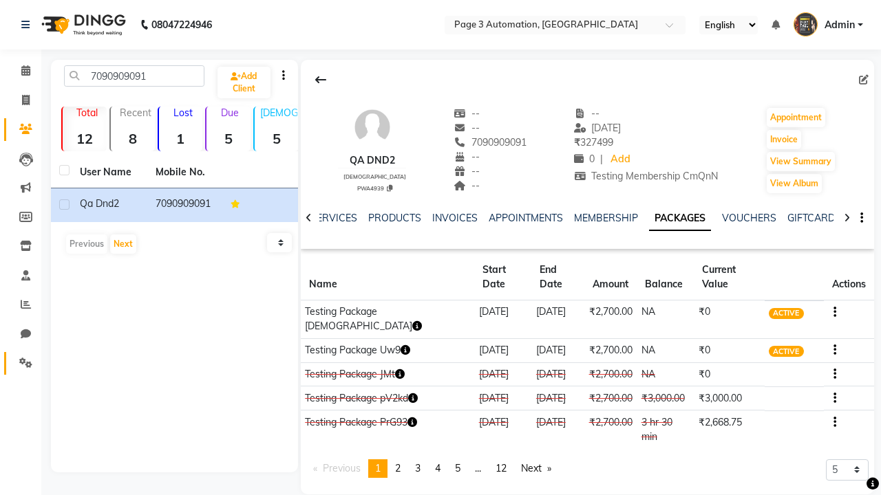
click at [21, 363] on icon at bounding box center [25, 363] width 13 height 10
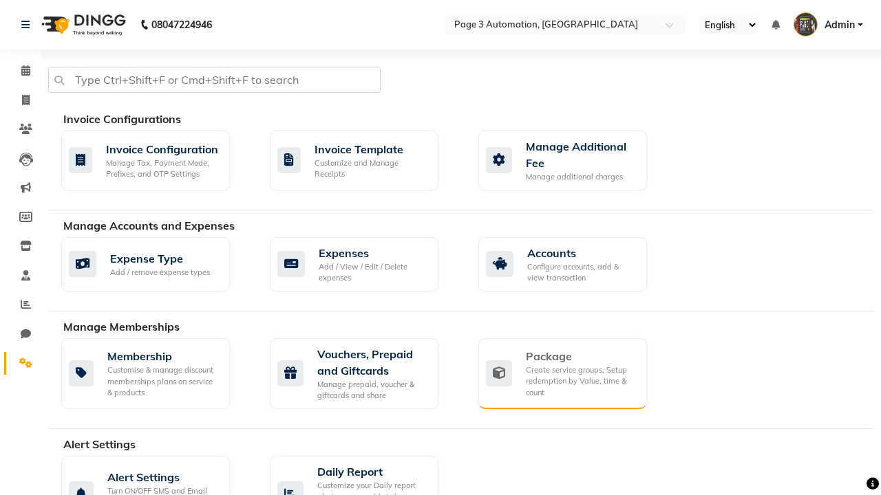
click at [580, 356] on div "Package" at bounding box center [581, 356] width 110 height 17
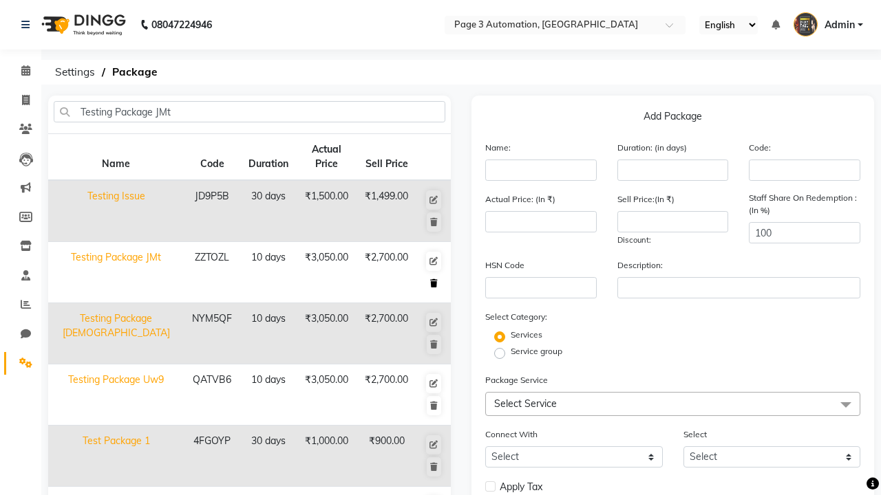
click at [433, 283] on icon at bounding box center [434, 283] width 8 height 8
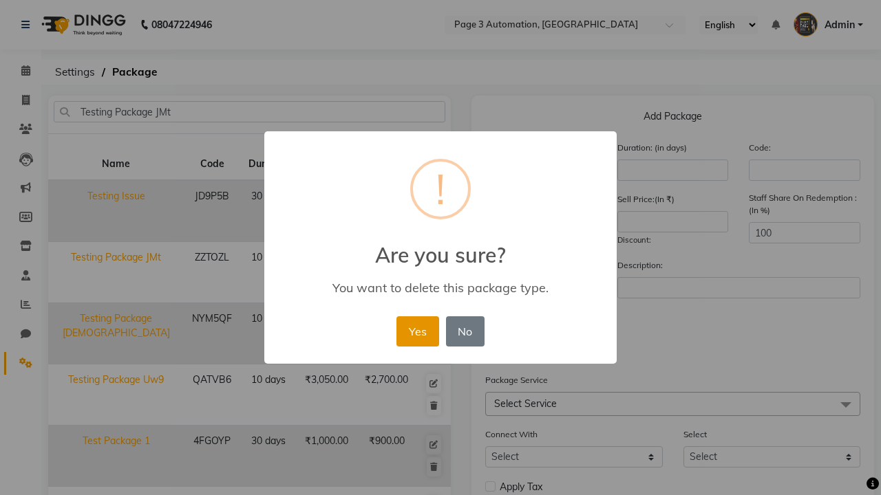
click at [424, 316] on button "Yes" at bounding box center [417, 331] width 42 height 30
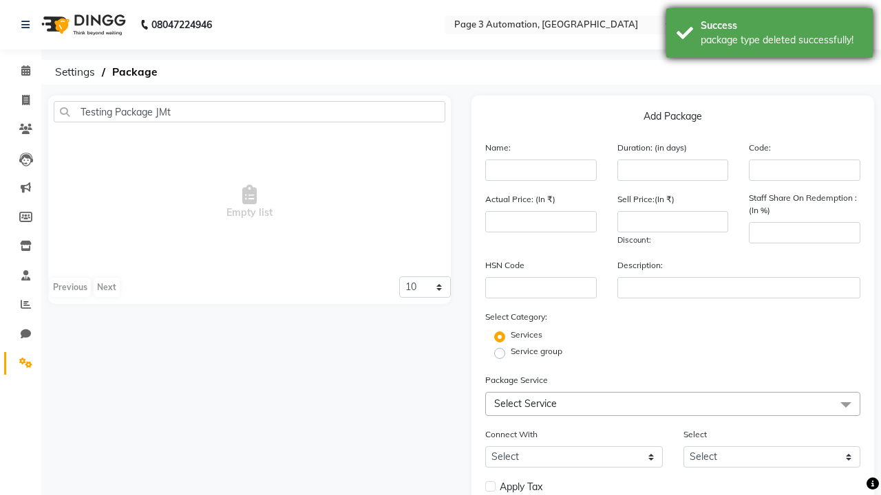
click at [769, 35] on div "package type deleted successfully!" at bounding box center [781, 40] width 162 height 14
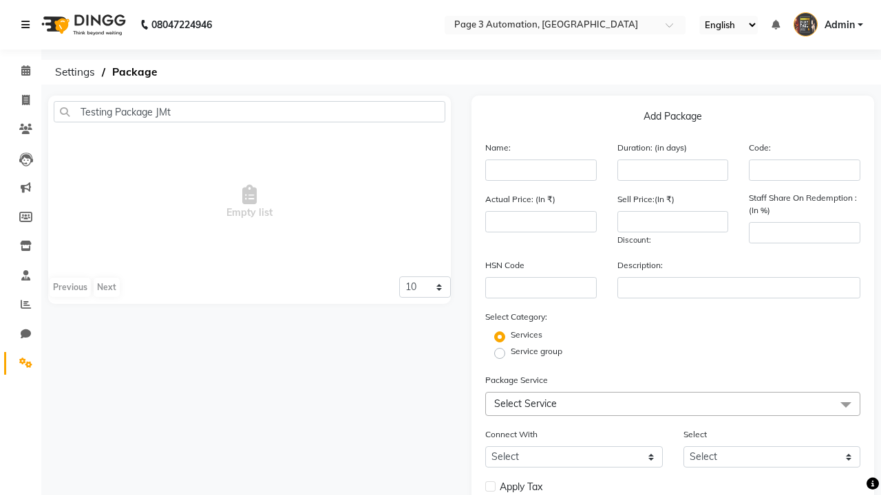
click at [28, 25] on icon at bounding box center [25, 25] width 8 height 10
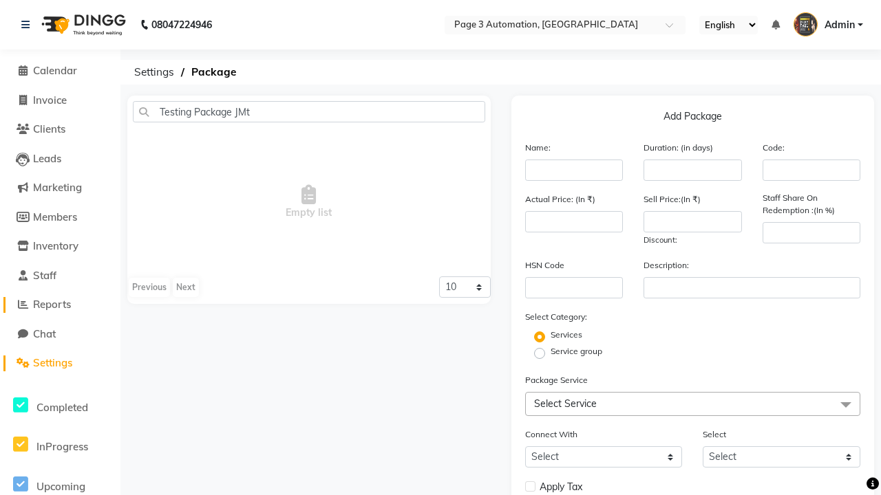
click at [60, 305] on span "Reports" at bounding box center [52, 304] width 38 height 13
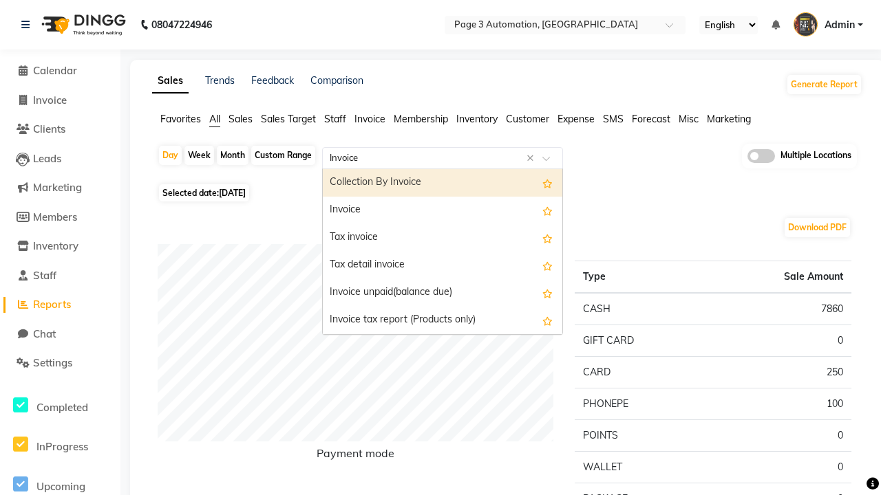
click at [442, 211] on div "Invoice" at bounding box center [442, 211] width 239 height 28
